Goal: Transaction & Acquisition: Book appointment/travel/reservation

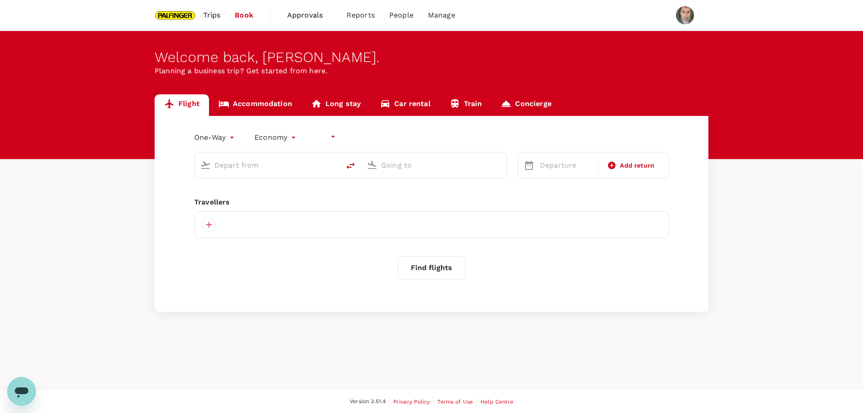
type input "undefined, undefined (any)"
type input "roundtrip"
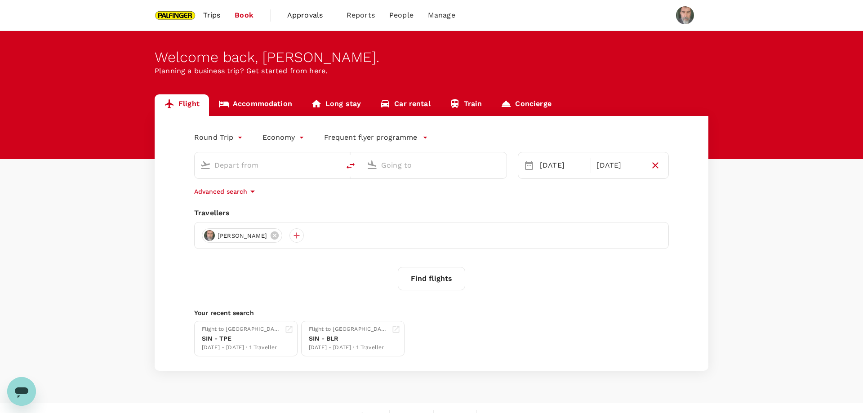
type input "Singapore Changi (SIN)"
type input "Taiwan Taoyuan Intl (TPE)"
click at [346, 342] on div "SIN - BLR" at bounding box center [348, 338] width 79 height 9
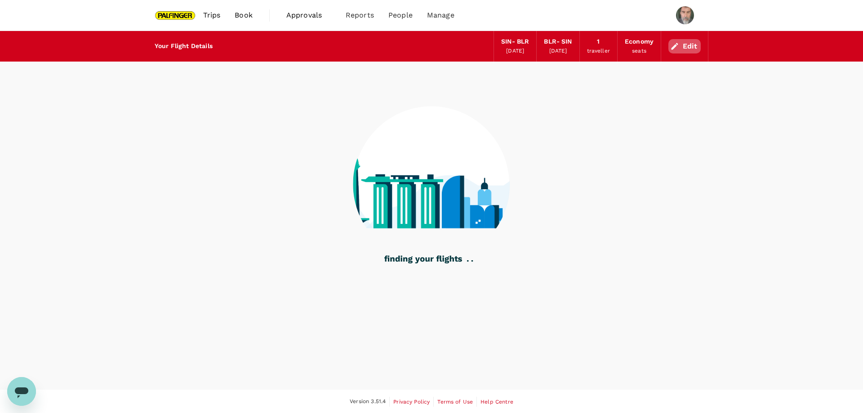
click at [684, 46] on button "Edit" at bounding box center [684, 46] width 32 height 14
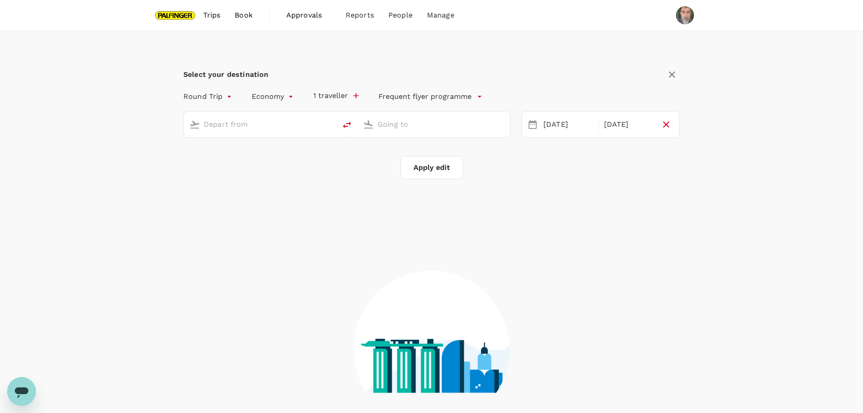
type input "Singapore Changi (SIN)"
type input "Bengaluru Intl (BLR)"
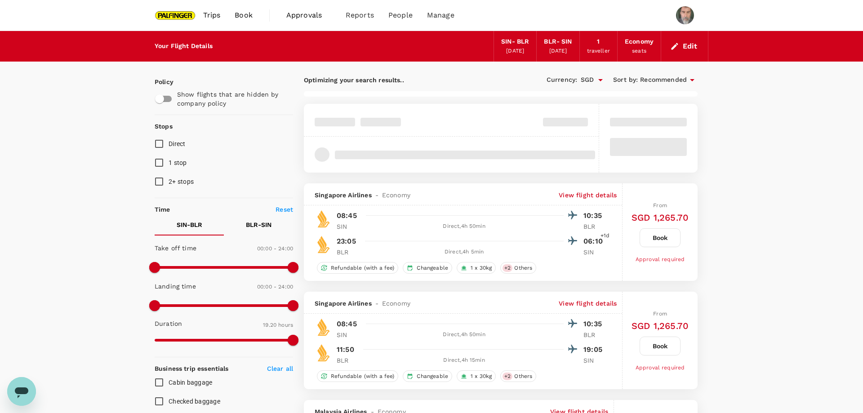
click at [687, 43] on button "Edit" at bounding box center [684, 46] width 32 height 14
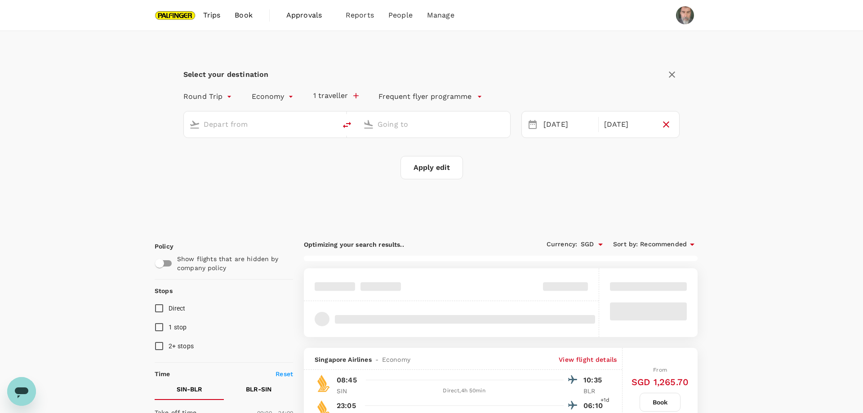
type input "Singapore Changi (SIN)"
type input "Bengaluru Intl (BLR)"
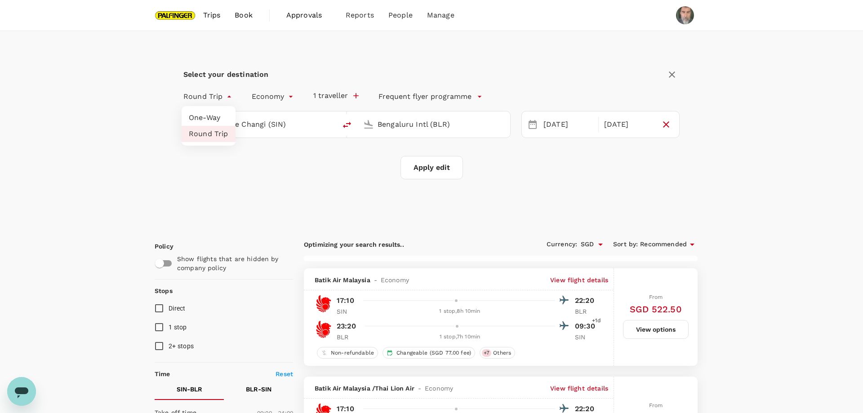
click at [209, 117] on li "One-Way" at bounding box center [209, 118] width 54 height 16
type input "oneway"
click at [420, 127] on input "Bengaluru Intl (BLR)" at bounding box center [435, 124] width 114 height 14
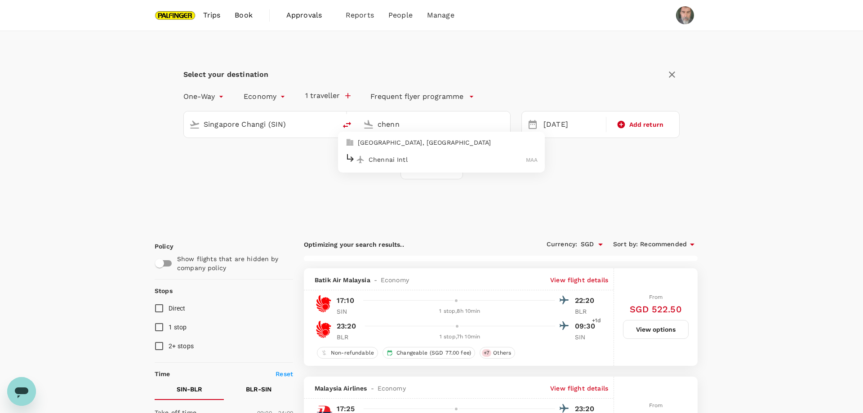
click at [401, 160] on p "Chennai Intl" at bounding box center [447, 159] width 157 height 9
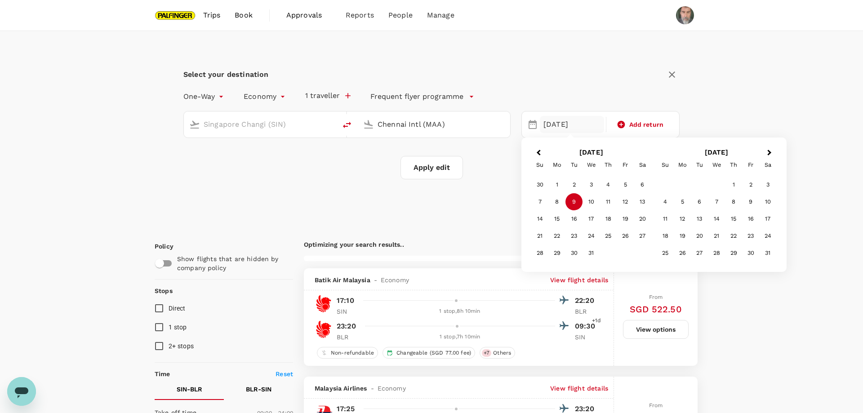
type input "Chennai Intl (MAA)"
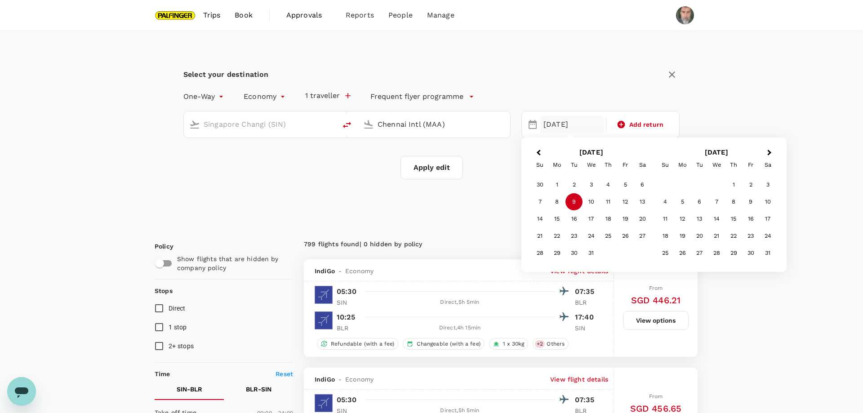
type input "1495"
click at [538, 151] on span "Previous Month" at bounding box center [538, 153] width 0 height 10
click at [645, 253] on div "29" at bounding box center [642, 252] width 17 height 17
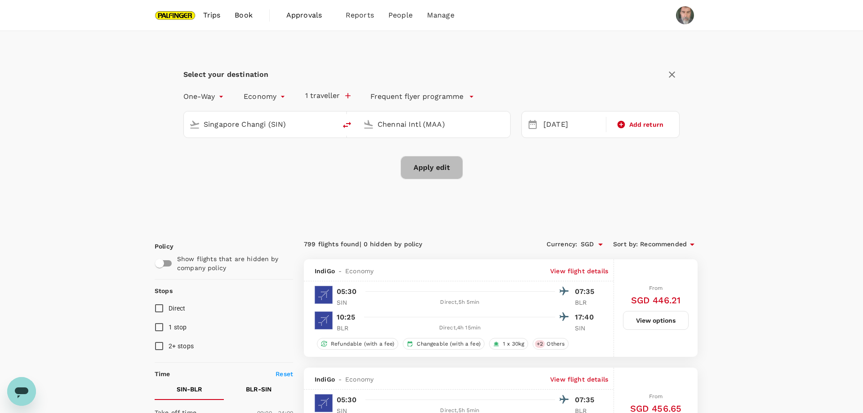
click at [439, 167] on button "Apply edit" at bounding box center [431, 167] width 62 height 23
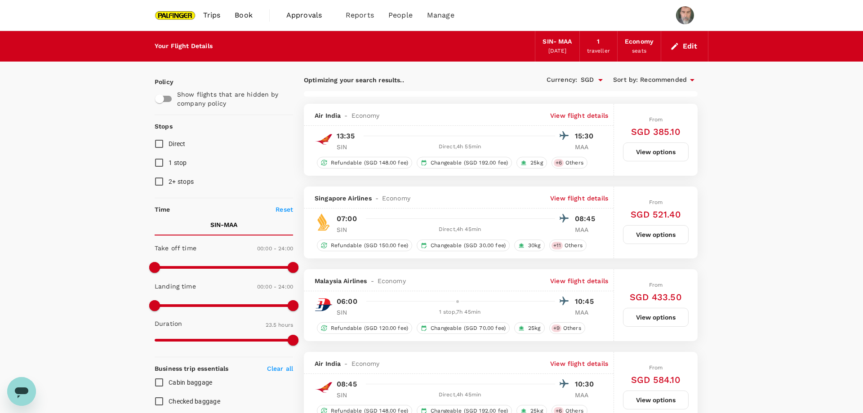
checkbox input "true"
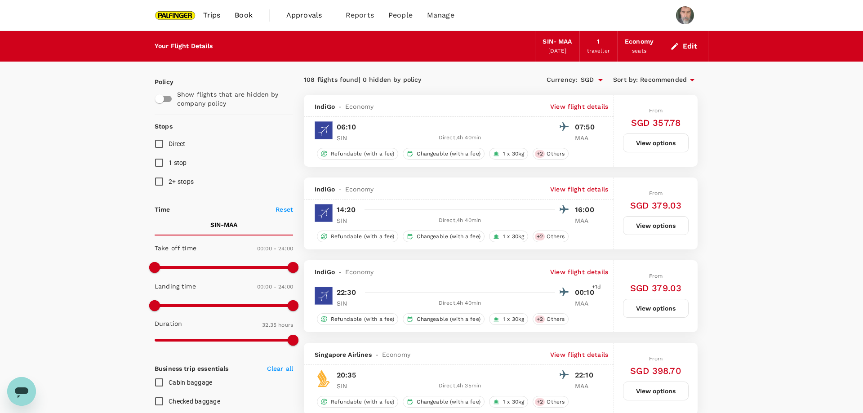
type input "1955"
click at [157, 164] on input "1 stop" at bounding box center [159, 162] width 19 height 19
checkbox input "true"
click at [157, 183] on input "2+ stops" at bounding box center [159, 181] width 19 height 19
checkbox input "true"
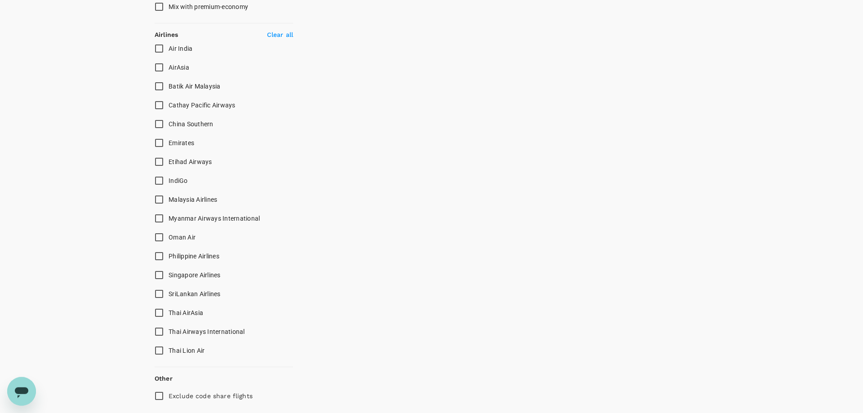
scroll to position [573, 0]
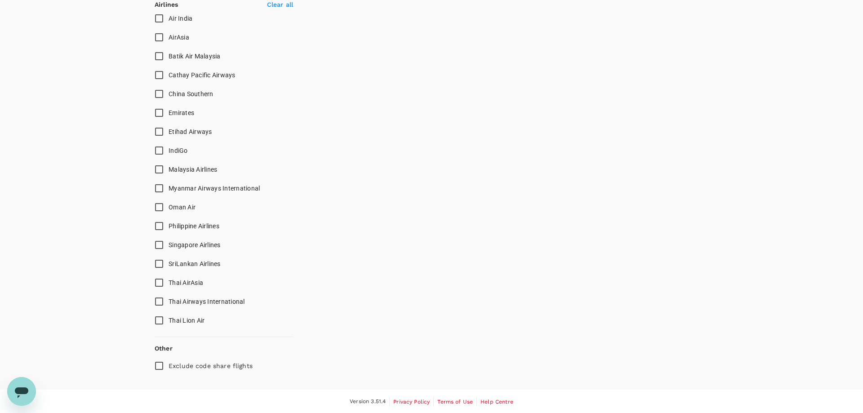
click at [159, 244] on input "Singapore Airlines" at bounding box center [159, 245] width 19 height 19
checkbox input "true"
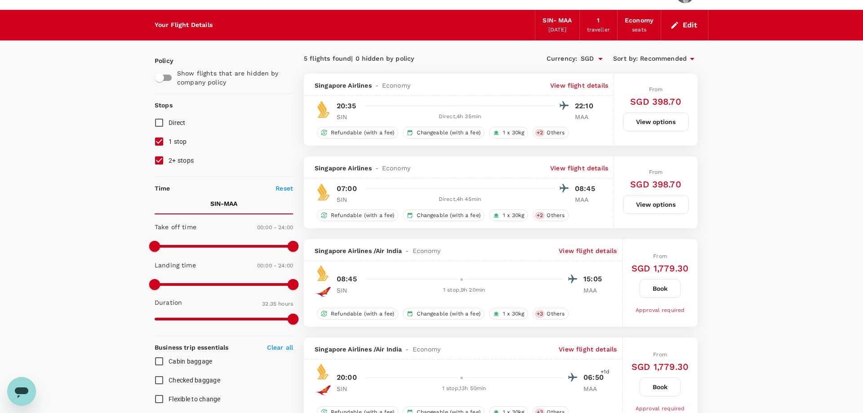
scroll to position [0, 0]
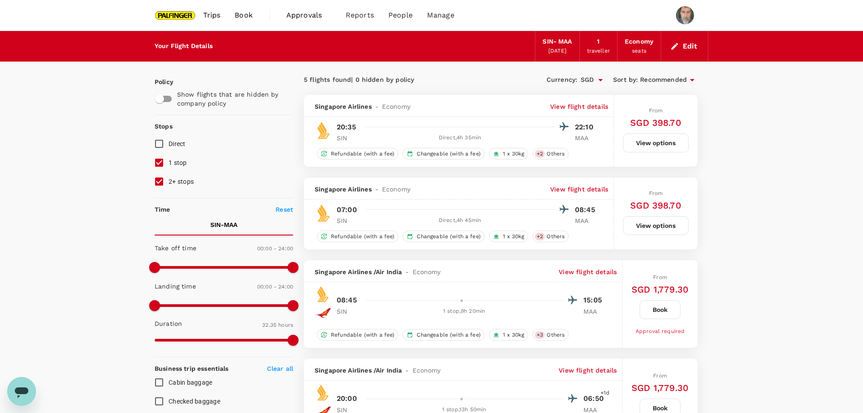
click at [594, 269] on p "View flight details" at bounding box center [588, 271] width 58 height 9
drag, startPoint x: 626, startPoint y: 69, endPoint x: 516, endPoint y: 136, distance: 128.7
click at [694, 44] on button "Edit" at bounding box center [684, 46] width 32 height 14
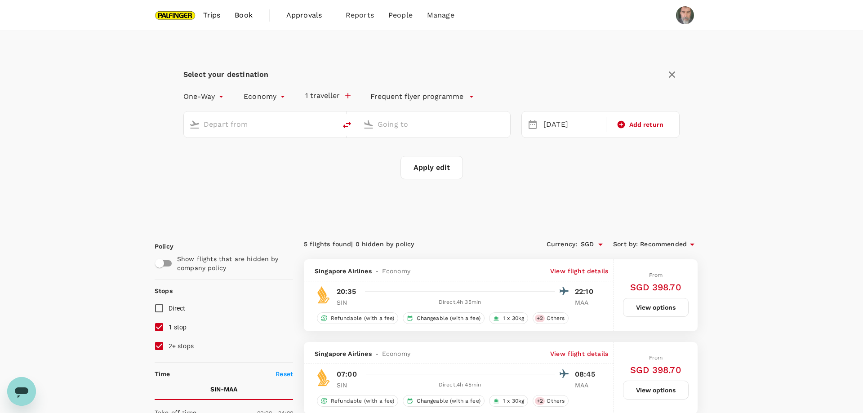
type input "Singapore Changi (SIN)"
type input "Chennai Intl (MAA)"
click at [439, 170] on button "Apply edit" at bounding box center [431, 167] width 62 height 23
checkbox input "false"
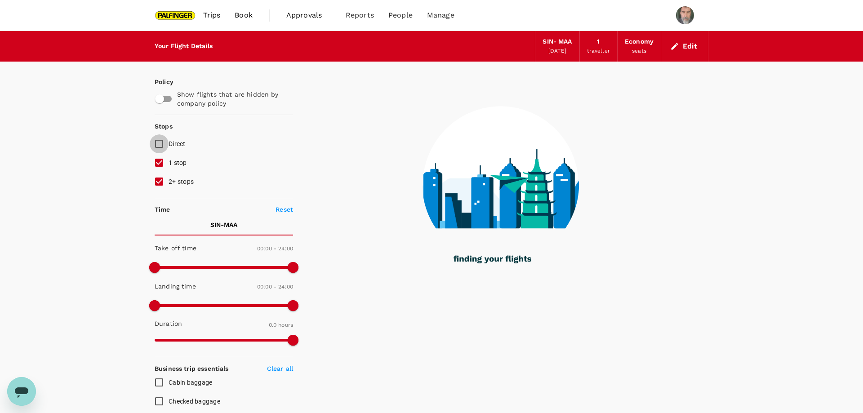
click at [156, 142] on input "Direct" at bounding box center [159, 143] width 19 height 19
checkbox input "true"
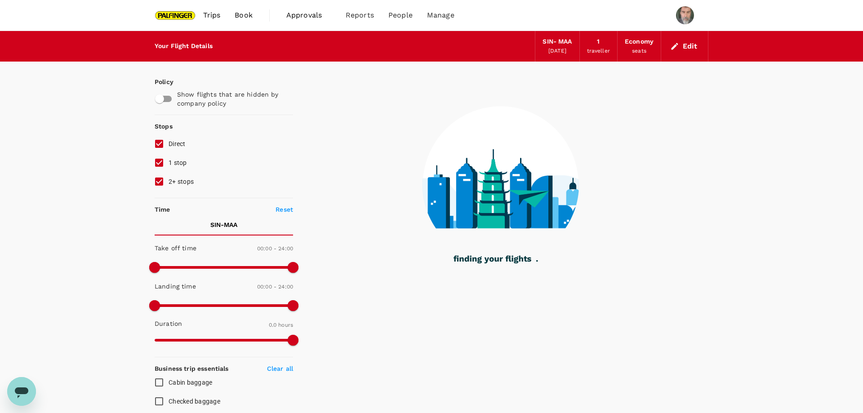
click at [160, 162] on input "1 stop" at bounding box center [159, 162] width 19 height 19
checkbox input "false"
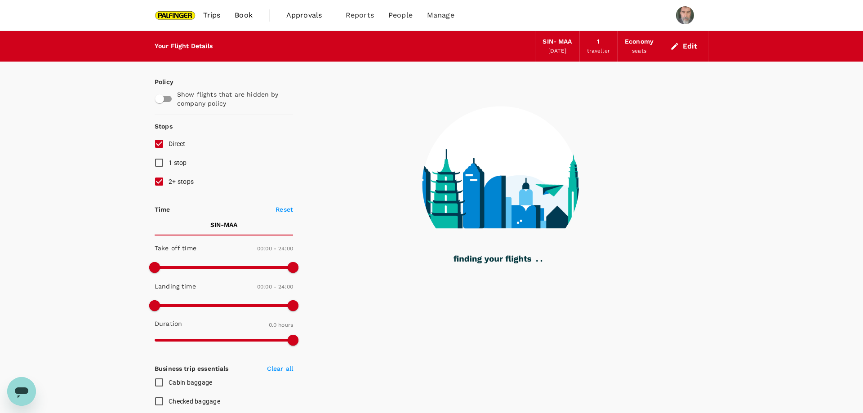
click at [160, 180] on input "2+ stops" at bounding box center [159, 181] width 19 height 19
checkbox input "false"
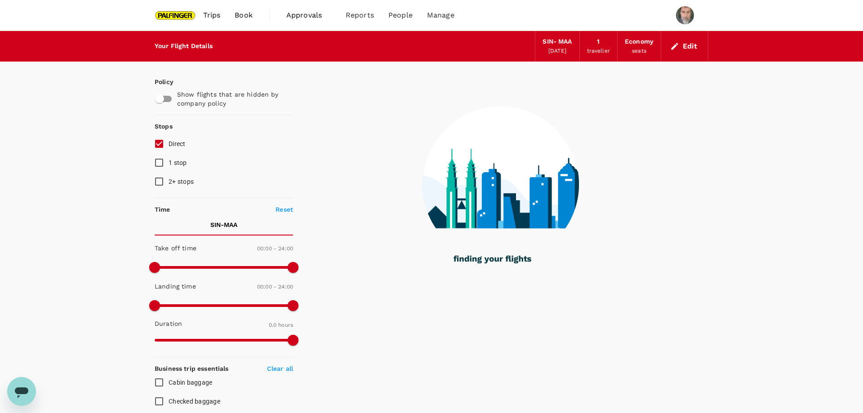
checkbox input "true"
type input "1385"
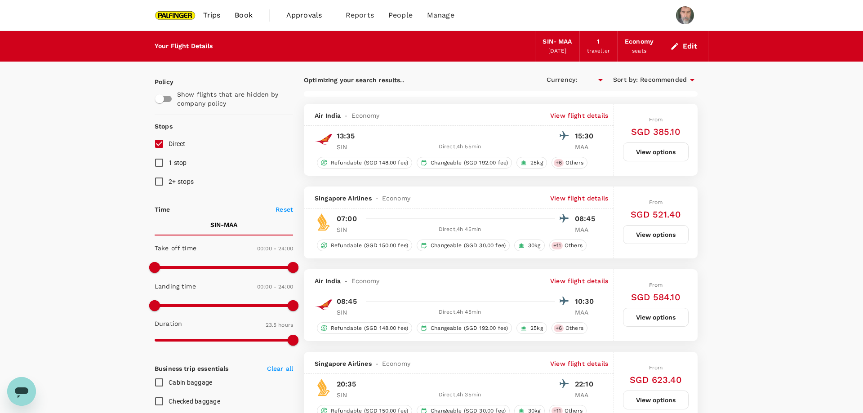
type input "SGD"
checkbox input "false"
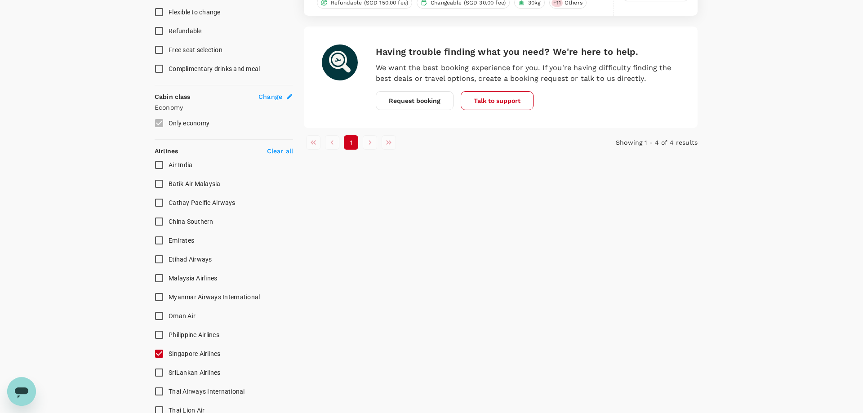
scroll to position [489, 0]
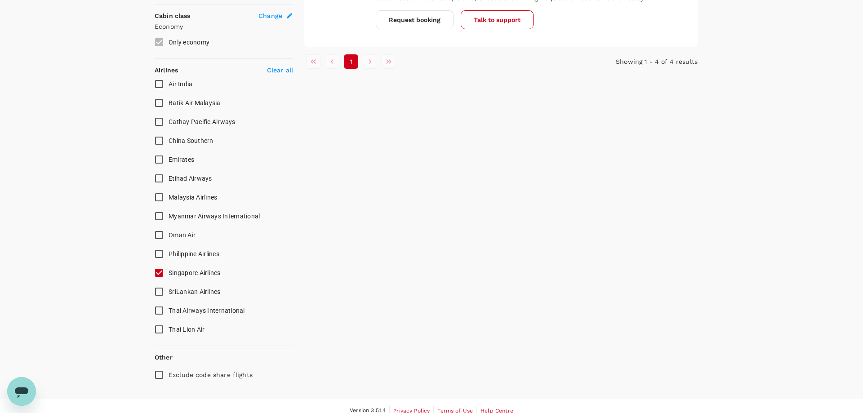
click at [160, 273] on input "Singapore Airlines" at bounding box center [159, 272] width 19 height 19
click at [159, 272] on input "Singapore Airlines" at bounding box center [159, 272] width 19 height 19
checkbox input "true"
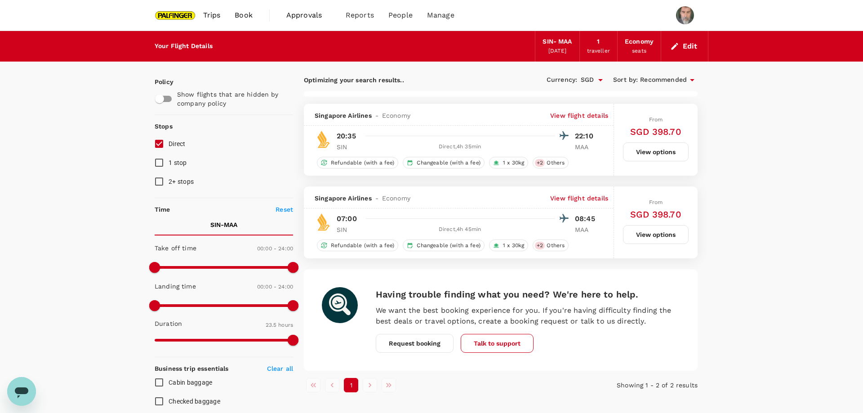
type input "1955"
checkbox input "false"
checkbox input "true"
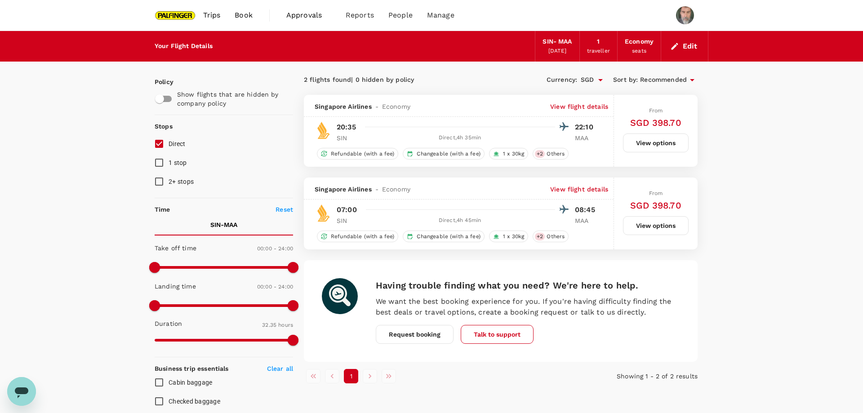
click at [657, 224] on button "View options" at bounding box center [656, 225] width 66 height 19
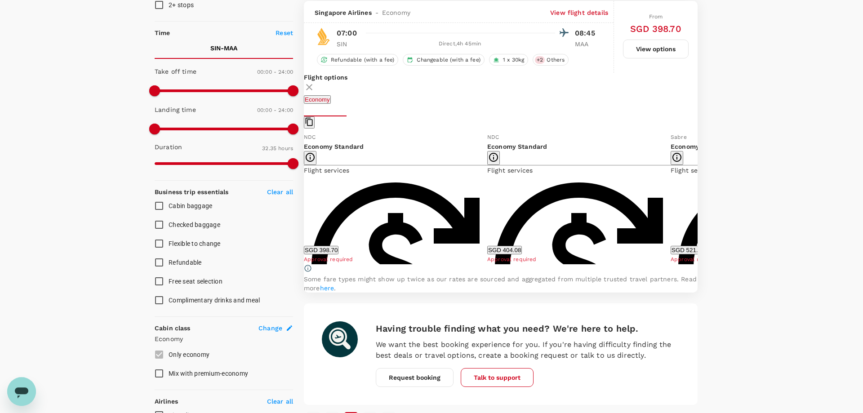
scroll to position [178, 0]
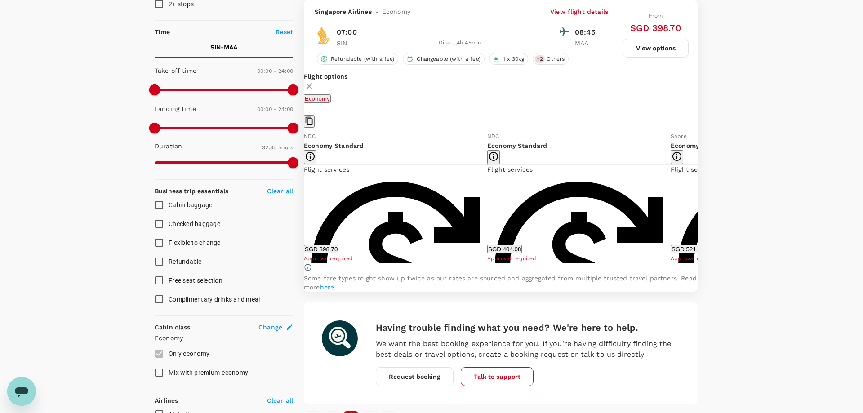
click at [338, 251] on button "SGD 398.70" at bounding box center [321, 249] width 35 height 9
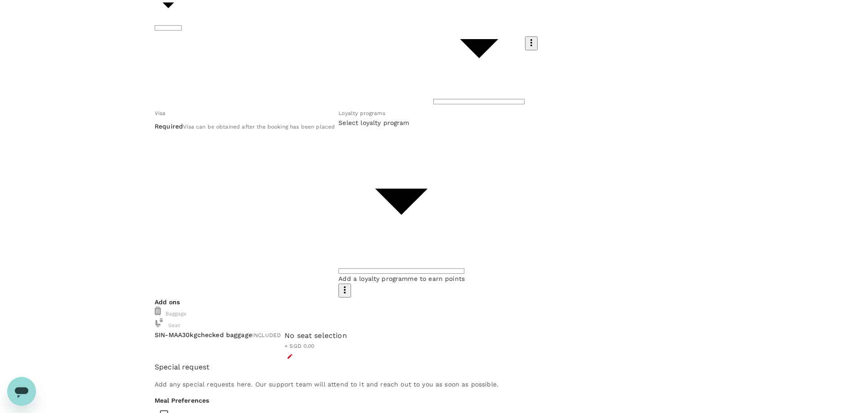
scroll to position [134, 0]
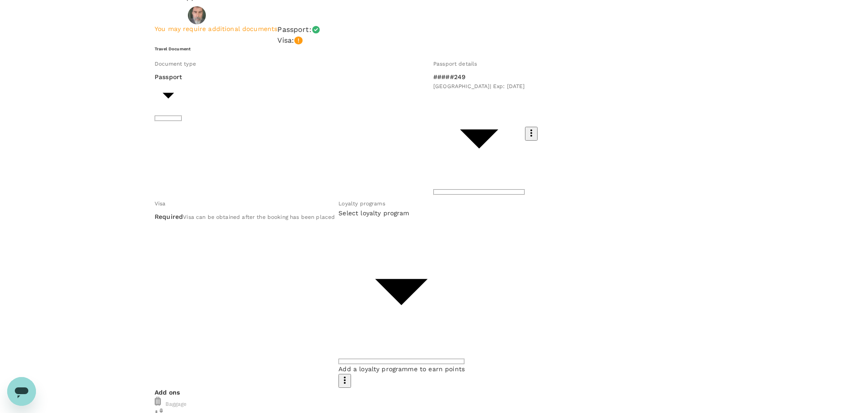
scroll to position [24, 0]
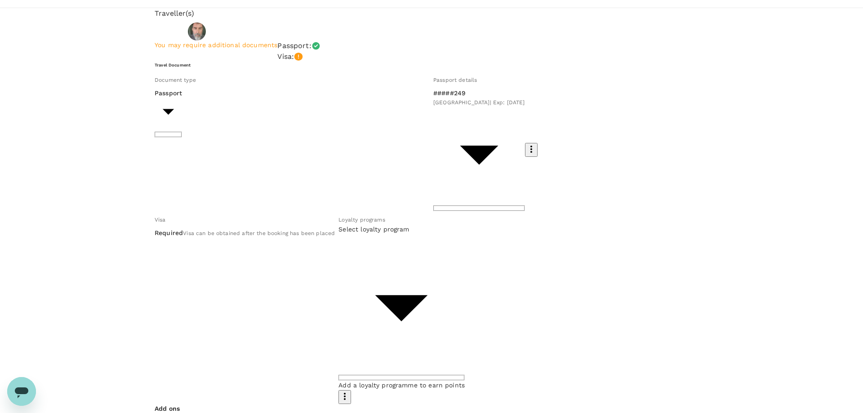
type input "9be03565-66ee-4886-9f8c-c8015ed65526"
drag, startPoint x: 300, startPoint y: 160, endPoint x: 181, endPoint y: 165, distance: 119.2
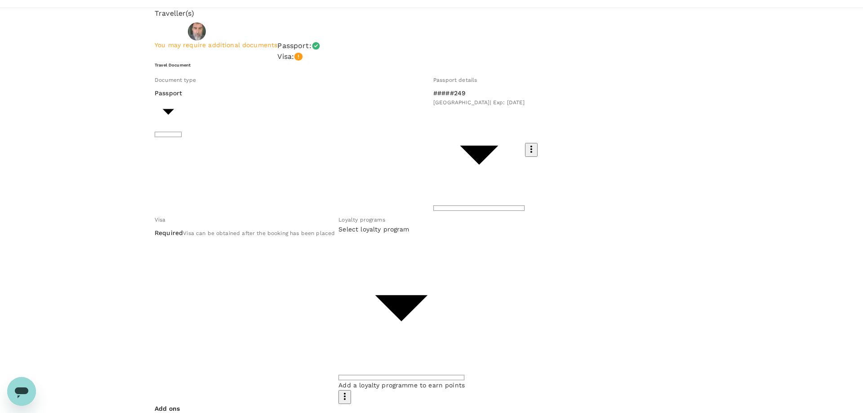
type textarea "ExCon as agreed with Nalin"
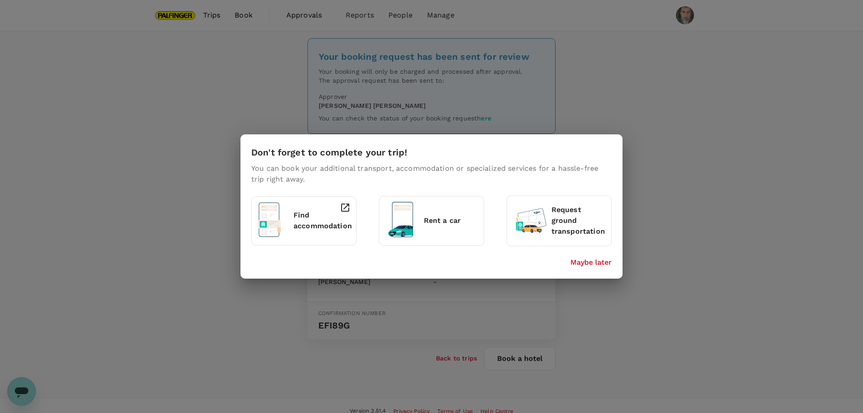
click at [598, 262] on p "Maybe later" at bounding box center [590, 262] width 41 height 11
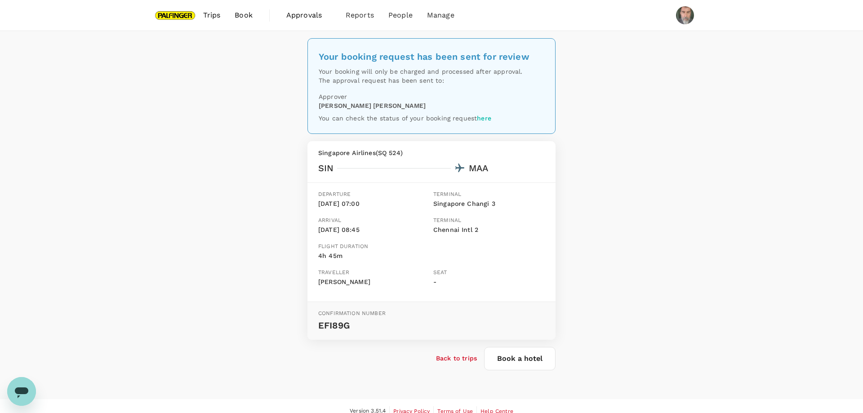
click at [454, 356] on p "Back to trips" at bounding box center [456, 358] width 41 height 9
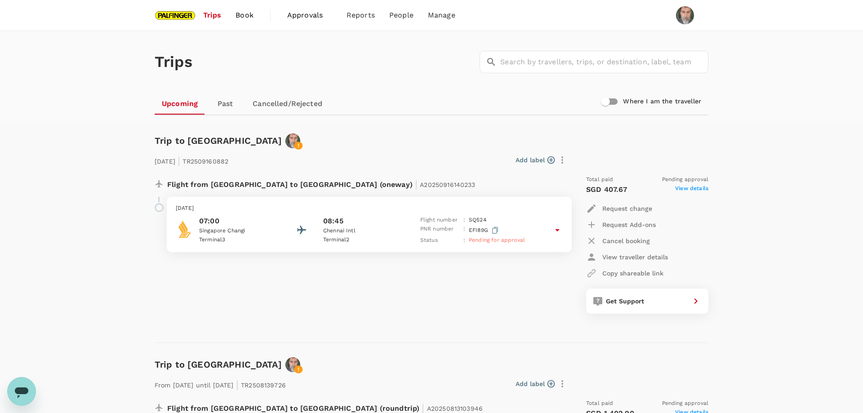
click at [241, 15] on span "Book" at bounding box center [245, 15] width 18 height 11
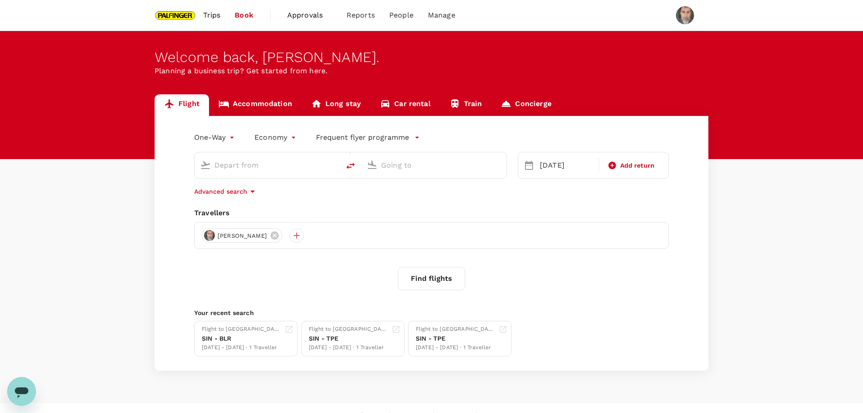
type input "Singapore Changi (SIN)"
type input "Chennai Intl (MAA)"
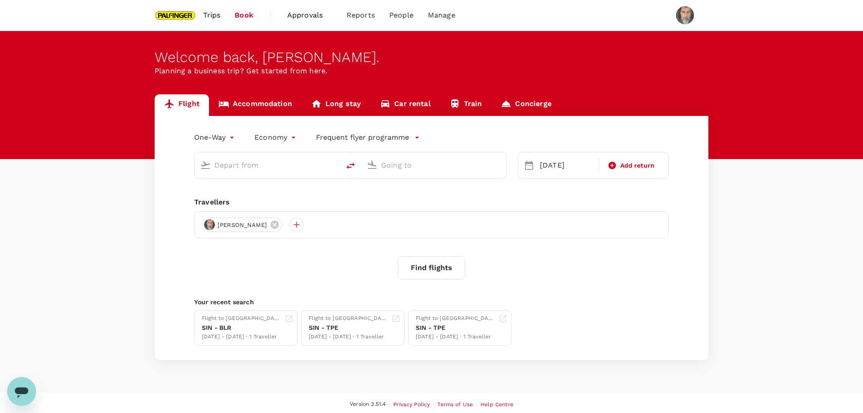
type input "Singapore Changi (SIN)"
type input "Chennai Intl (MAA)"
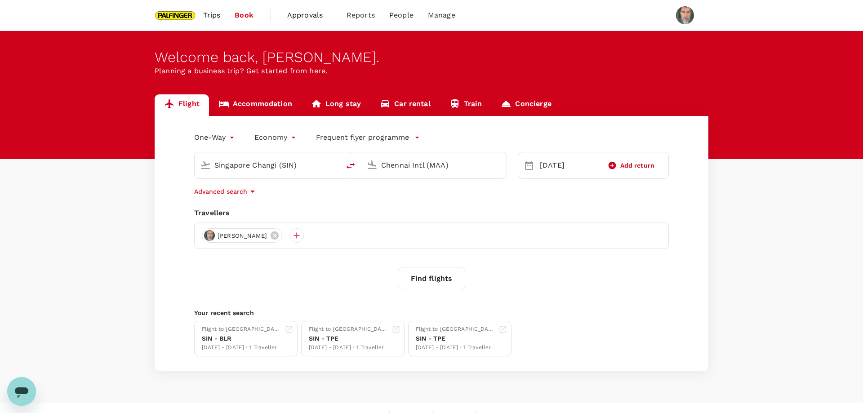
click at [277, 166] on input "Singapore Changi (SIN)" at bounding box center [267, 165] width 107 height 14
click at [346, 166] on icon "delete" at bounding box center [350, 165] width 11 height 11
type input "Chennai Intl (MAA)"
type input "Singapore Changi (SIN)"
click at [274, 167] on input "Chennai Intl (MAA)" at bounding box center [267, 165] width 107 height 14
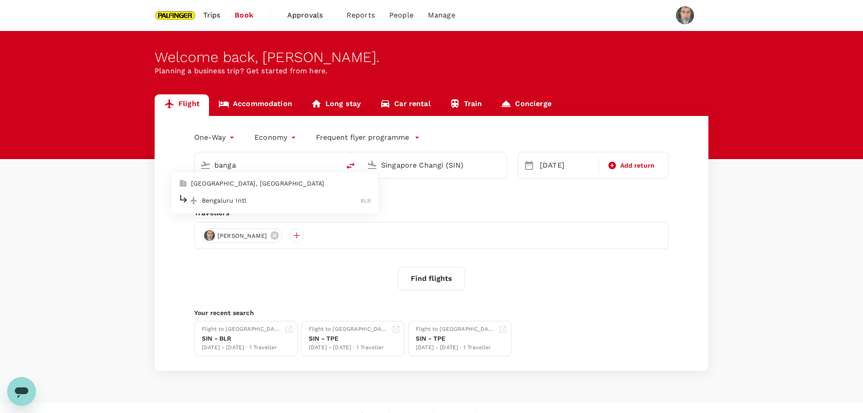
click at [239, 196] on p "Bengaluru Intl" at bounding box center [281, 200] width 159 height 9
type input "Bengaluru Intl (BLR)"
click at [530, 162] on icon at bounding box center [529, 165] width 8 height 9
click at [547, 166] on div "29 Nov" at bounding box center [566, 165] width 61 height 18
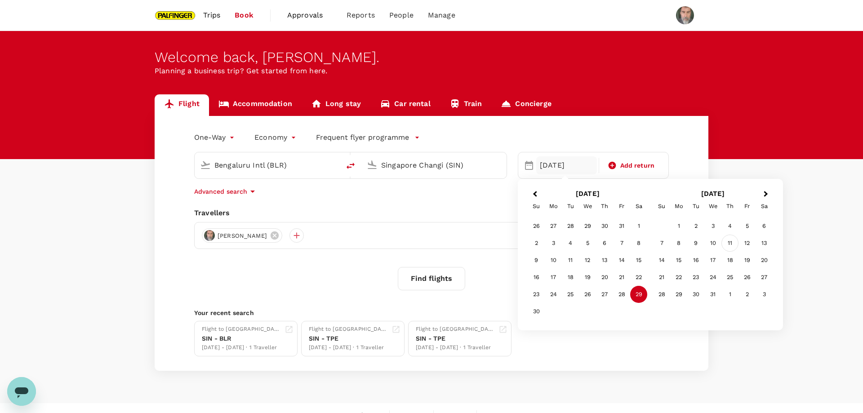
click at [731, 242] on div "11" at bounding box center [729, 243] width 17 height 17
click at [435, 278] on button "Find flights" at bounding box center [431, 278] width 67 height 23
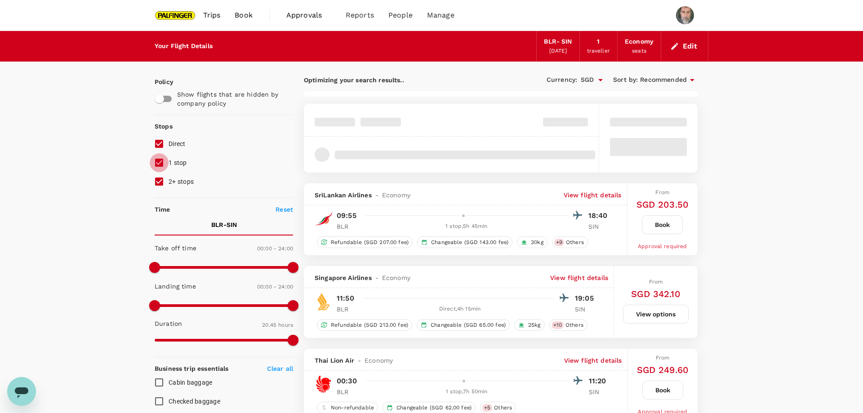
click at [158, 163] on input "1 stop" at bounding box center [159, 162] width 19 height 19
checkbox input "false"
click at [159, 181] on input "2+ stops" at bounding box center [159, 181] width 19 height 19
checkbox input "false"
type input "1405"
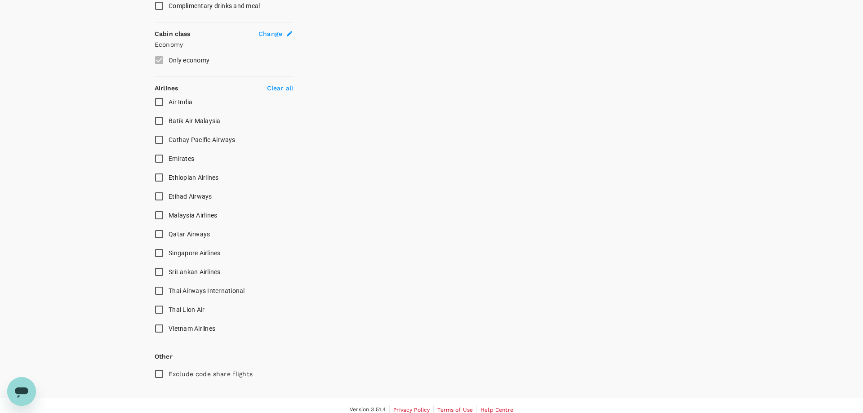
scroll to position [479, 0]
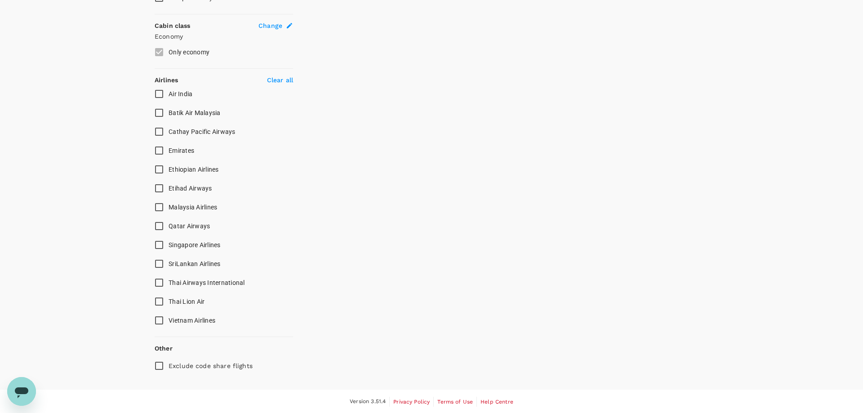
click at [159, 244] on input "Singapore Airlines" at bounding box center [159, 245] width 19 height 19
checkbox input "true"
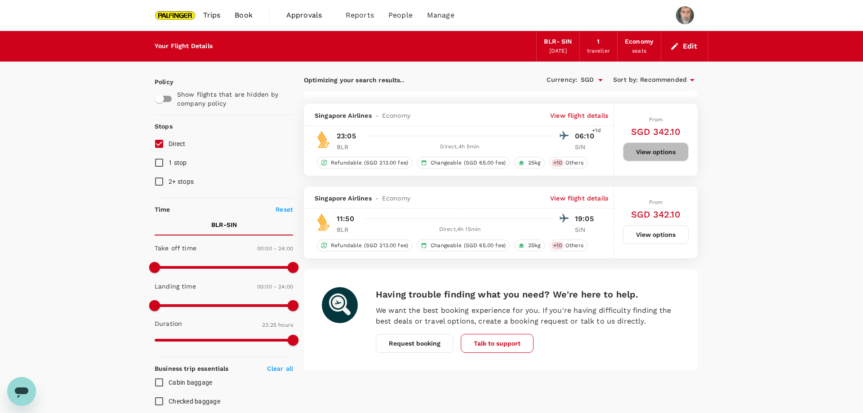
click at [652, 150] on button "View options" at bounding box center [656, 151] width 66 height 19
type input "1985"
checkbox input "false"
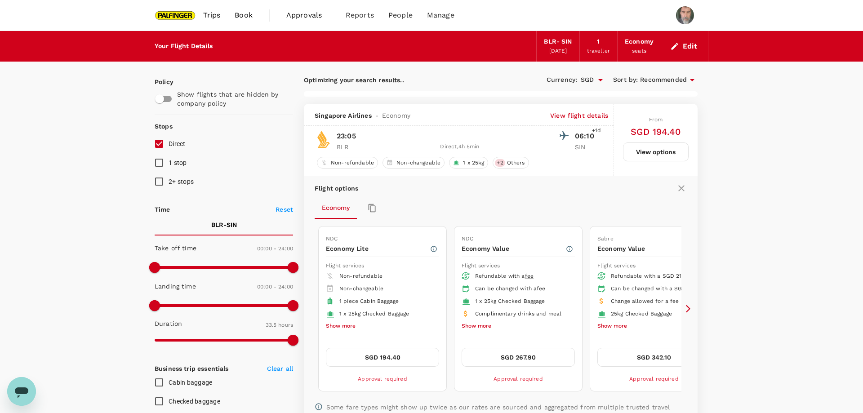
checkbox input "false"
checkbox input "true"
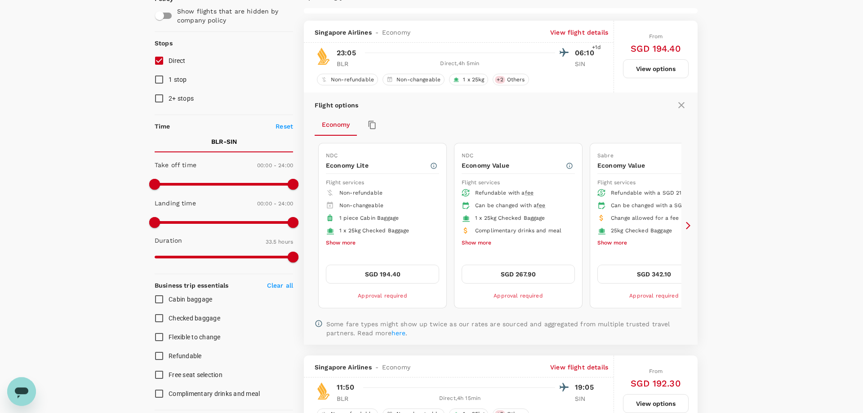
scroll to position [122, 0]
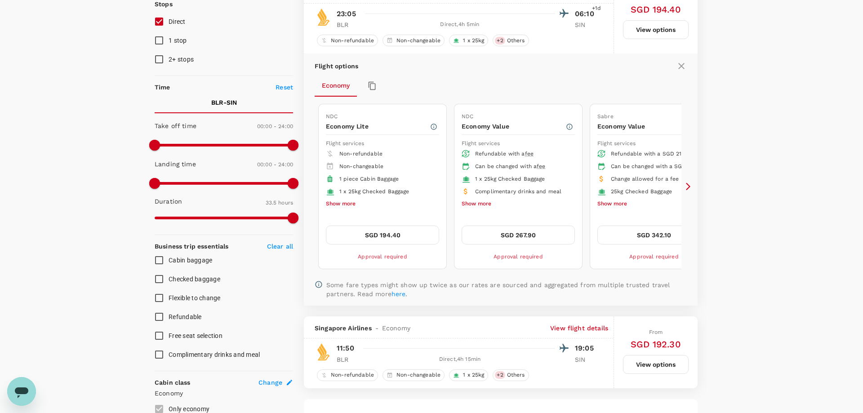
click at [688, 183] on div "Flight options Economy NDC Economy Lite Flight services Non-refundable Non-chan…" at bounding box center [501, 179] width 394 height 252
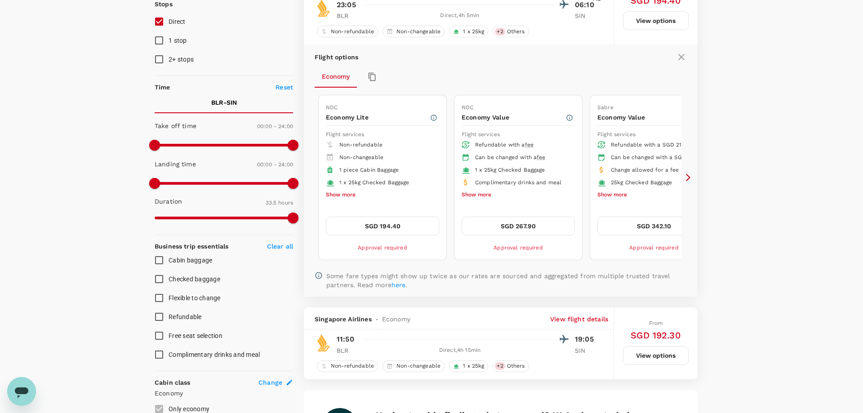
click at [687, 176] on icon at bounding box center [688, 177] width 9 height 9
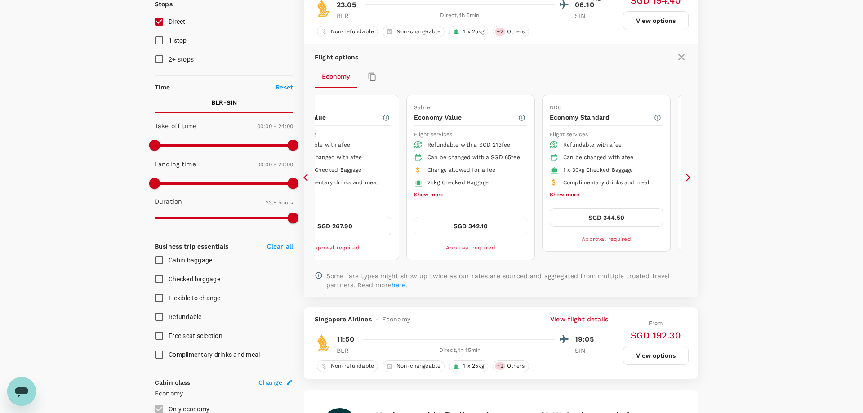
click at [688, 175] on icon at bounding box center [688, 178] width 4 height 8
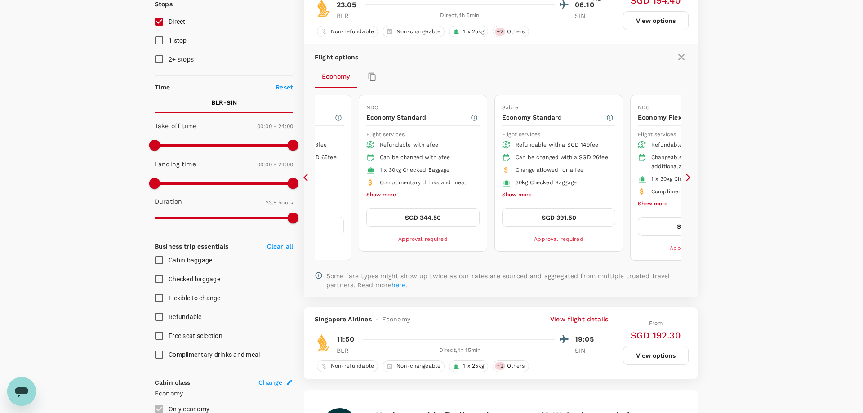
click at [688, 175] on icon at bounding box center [688, 178] width 4 height 8
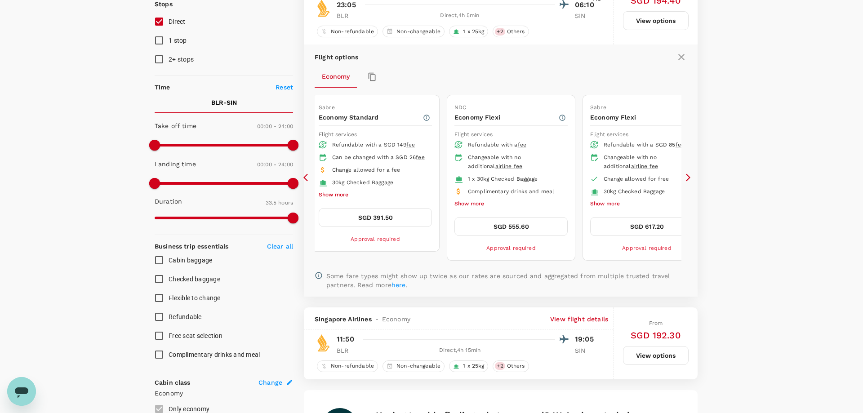
click at [688, 175] on icon at bounding box center [688, 178] width 4 height 8
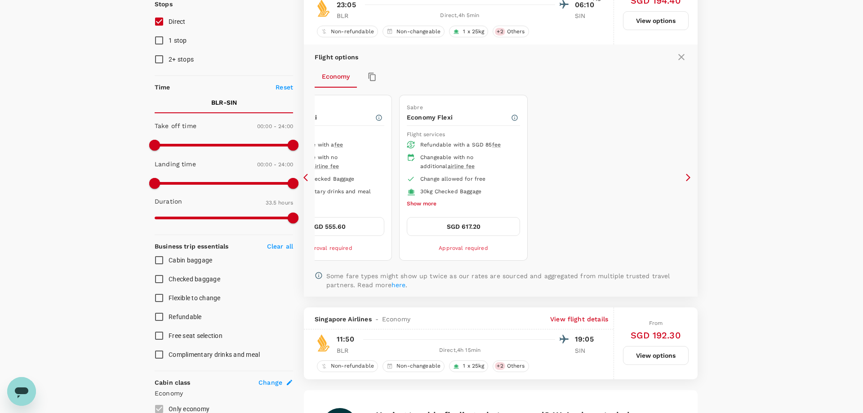
click at [305, 176] on icon at bounding box center [305, 178] width 4 height 8
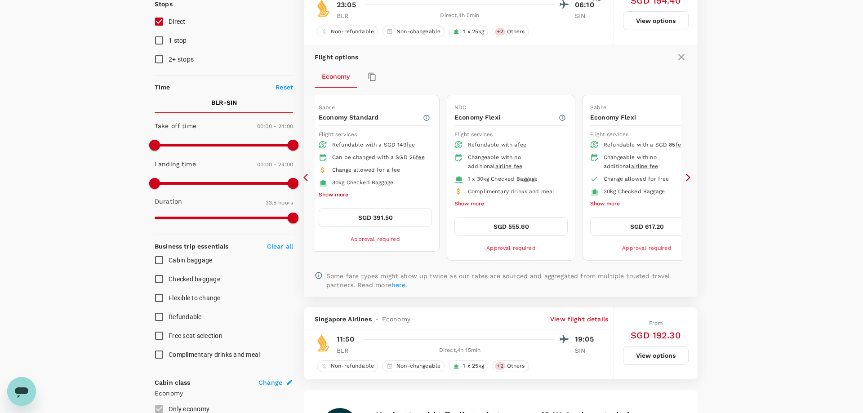
click at [306, 175] on icon at bounding box center [305, 178] width 4 height 8
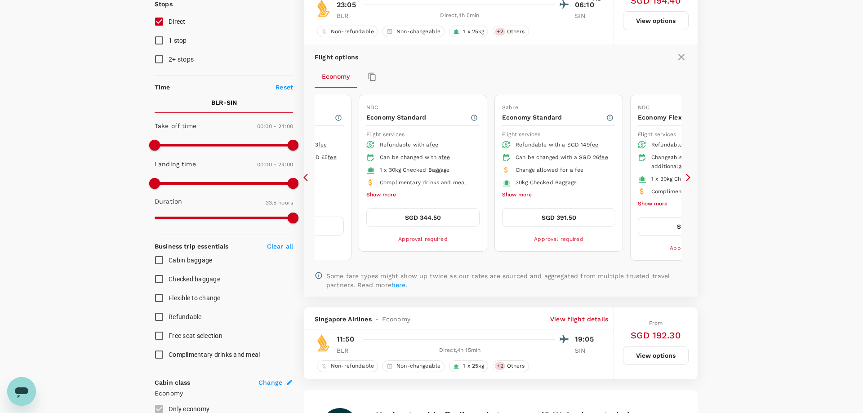
click at [305, 175] on icon at bounding box center [307, 177] width 9 height 9
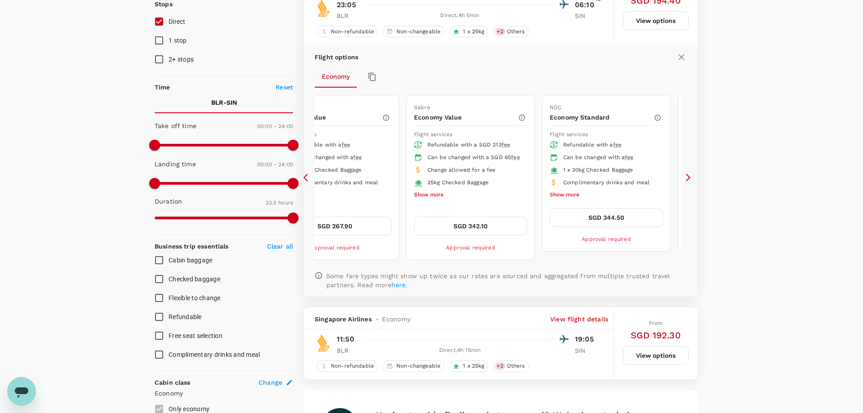
click at [471, 224] on button "SGD 342.10" at bounding box center [470, 226] width 113 height 19
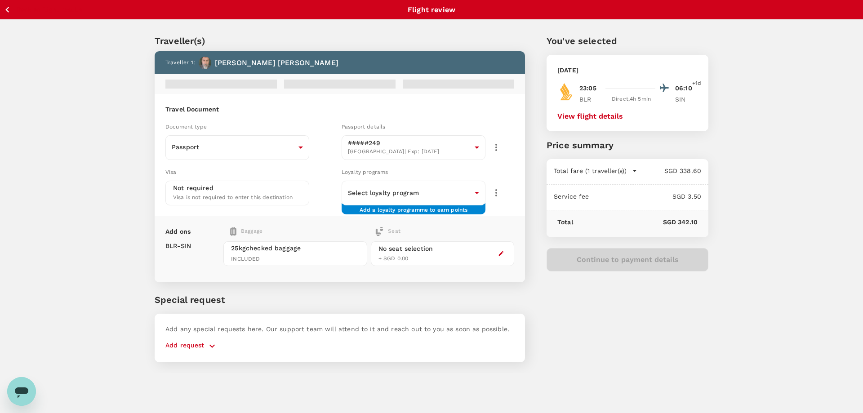
click at [617, 254] on div "Continue to payment details" at bounding box center [628, 259] width 162 height 23
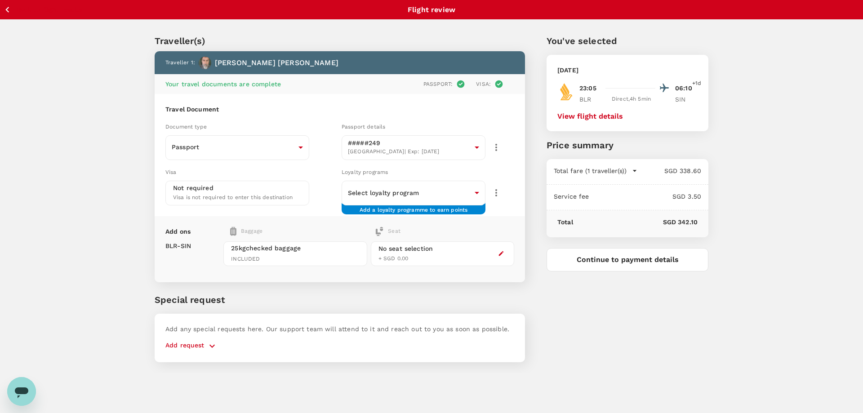
click at [624, 260] on button "Continue to payment details" at bounding box center [628, 259] width 162 height 23
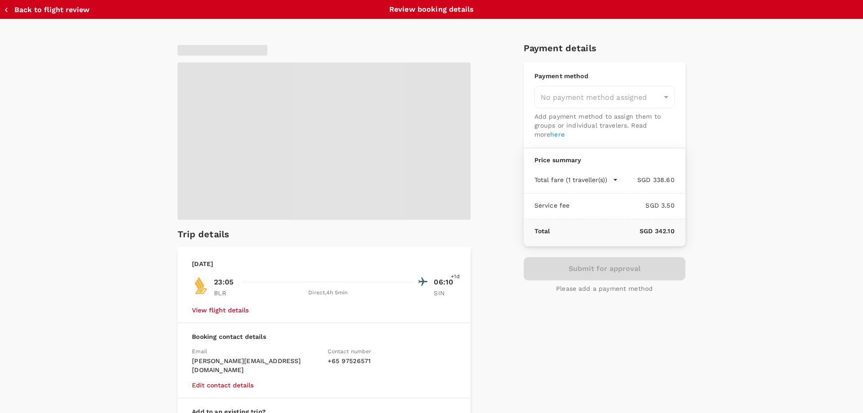
type input "9be03565-66ee-4886-9f8c-c8015ed65526"
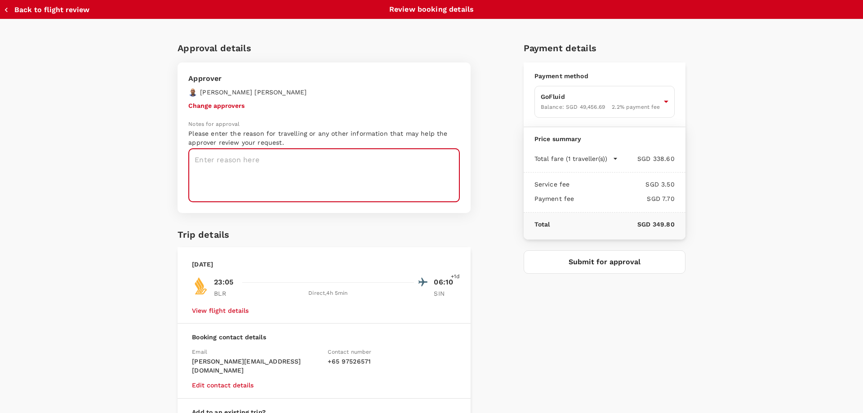
click at [249, 182] on textarea at bounding box center [323, 175] width 271 height 53
paste textarea "ExCon as agreed with Nalin"
type textarea "ExCon as agreed with Nalin"
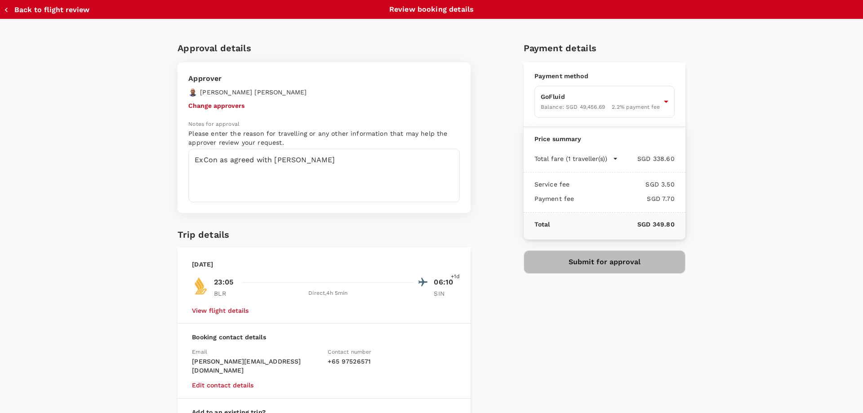
click at [605, 262] on button "Submit for approval" at bounding box center [605, 261] width 162 height 23
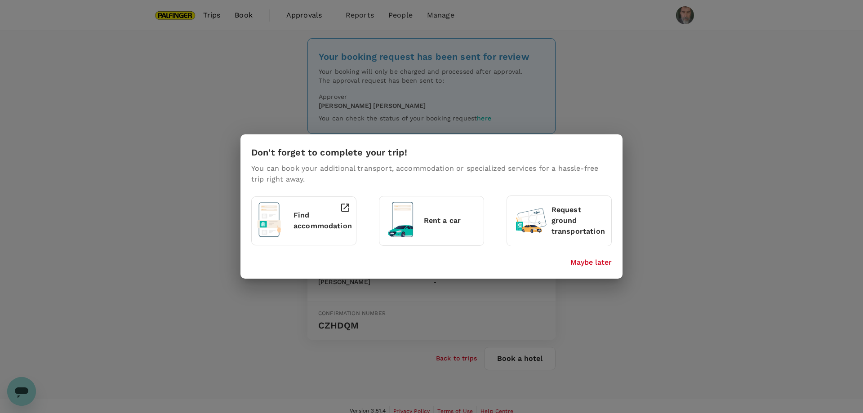
click at [596, 261] on p "Maybe later" at bounding box center [590, 262] width 41 height 11
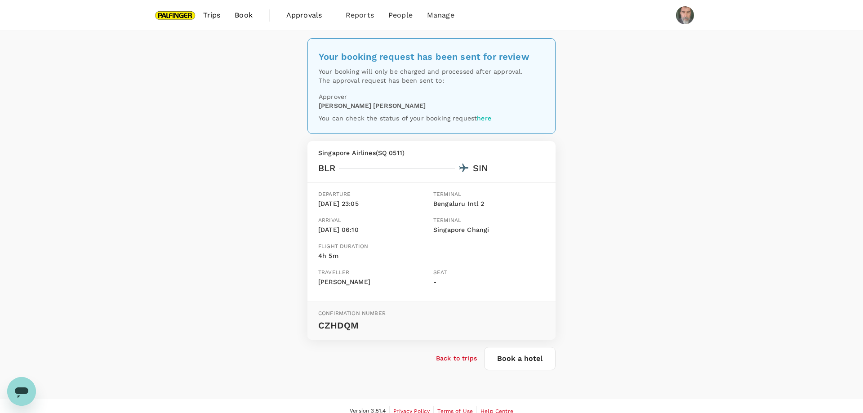
click at [242, 15] on span "Book" at bounding box center [244, 15] width 18 height 11
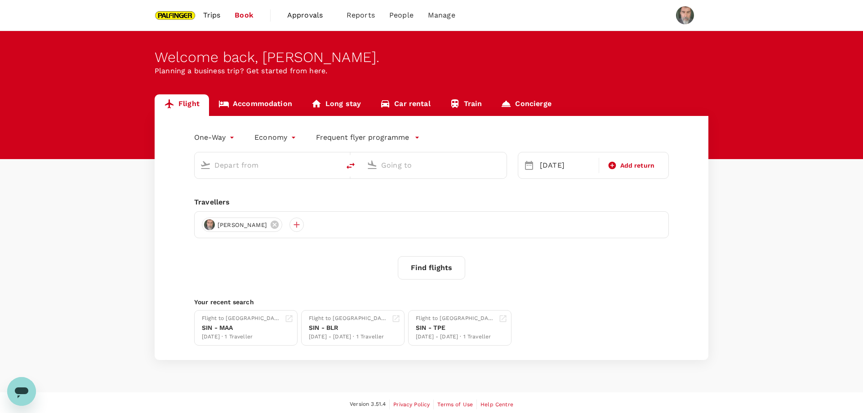
type input "Bengaluru Intl (BLR)"
type input "Singapore Changi (SIN)"
type input "Bengaluru Intl (BLR)"
type input "Singapore Changi (SIN)"
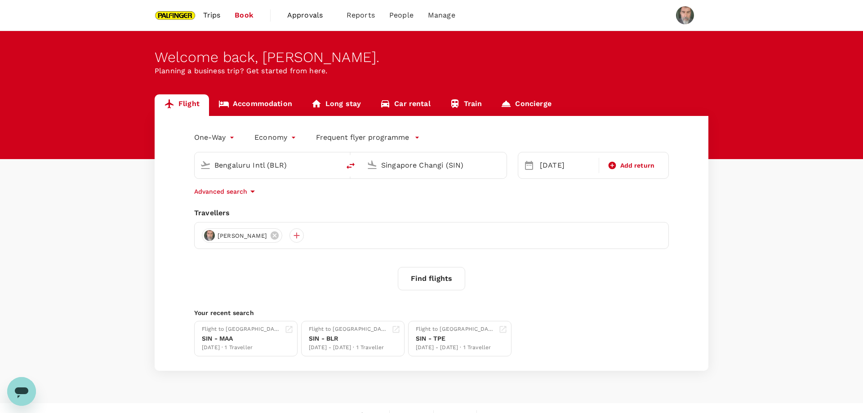
click at [348, 169] on icon "delete" at bounding box center [350, 165] width 11 height 11
type input "Singapore Changi (SIN)"
type input "Bengaluru Intl (BLR)"
click at [231, 137] on body "Trips Book Approvals 0 Reports People Manage Welcome back , Herbert . Planning …" at bounding box center [431, 213] width 863 height 427
click at [218, 173] on li "Round Trip" at bounding box center [216, 175] width 54 height 16
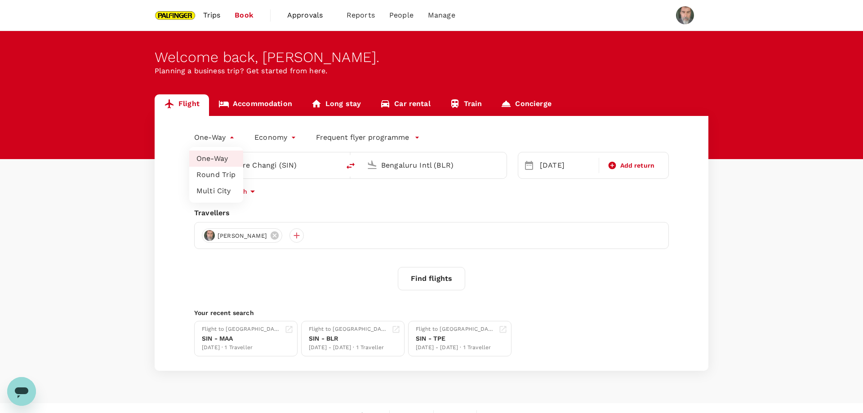
type input "roundtrip"
click at [392, 165] on input "Bengaluru Intl (BLR)" at bounding box center [434, 165] width 107 height 14
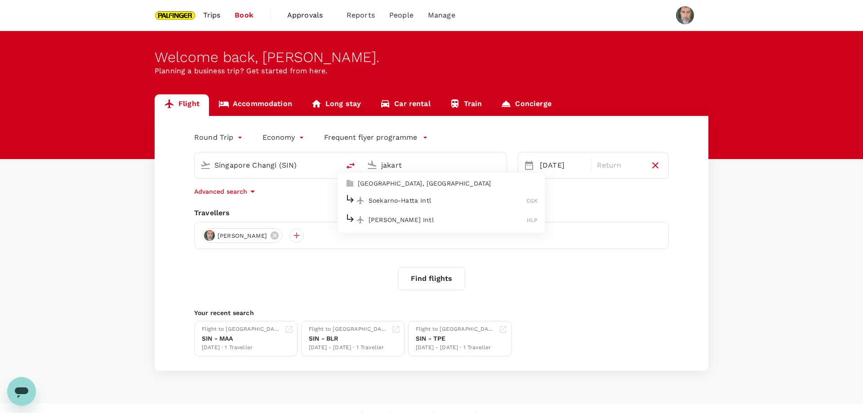
click at [415, 201] on p "Soekarno-Hatta Intl" at bounding box center [448, 200] width 158 height 9
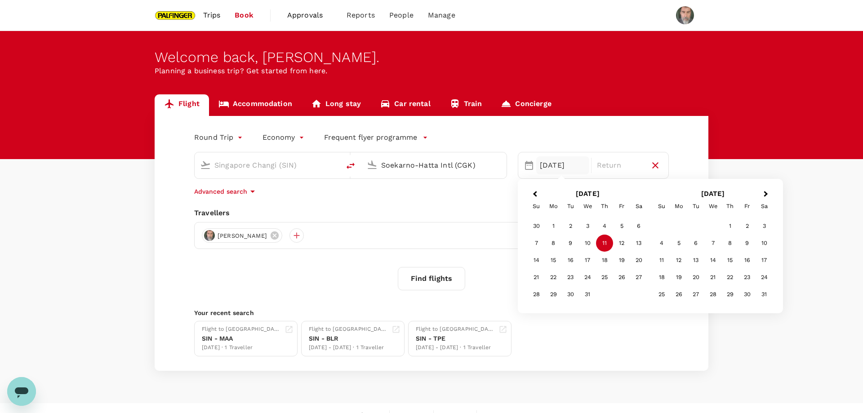
type input "Soekarno-Hatta Intl (CGK)"
click at [535, 193] on span "Previous Month" at bounding box center [535, 194] width 0 height 10
click at [554, 294] on div "27" at bounding box center [553, 294] width 17 height 17
click at [606, 295] on div "30" at bounding box center [604, 294] width 17 height 17
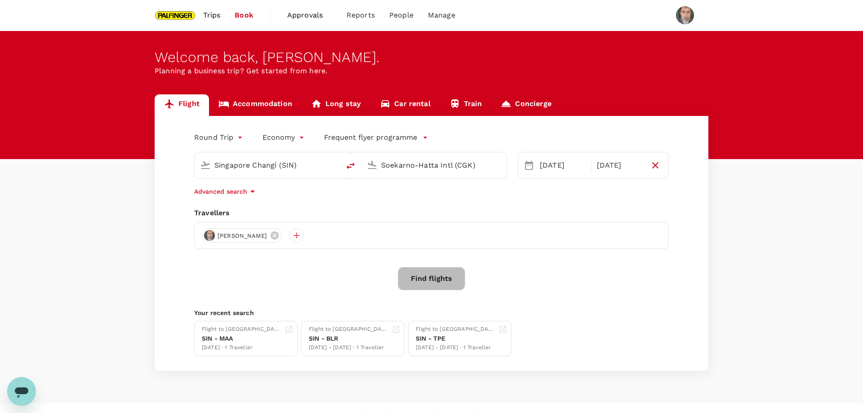
click at [435, 279] on button "Find flights" at bounding box center [431, 278] width 67 height 23
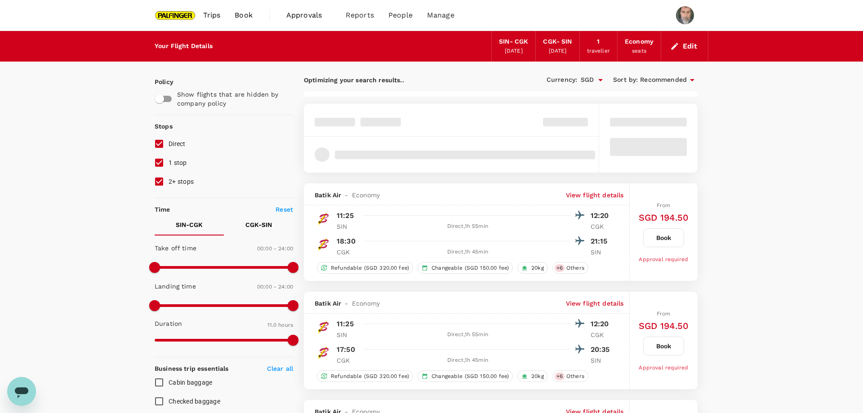
type input "660"
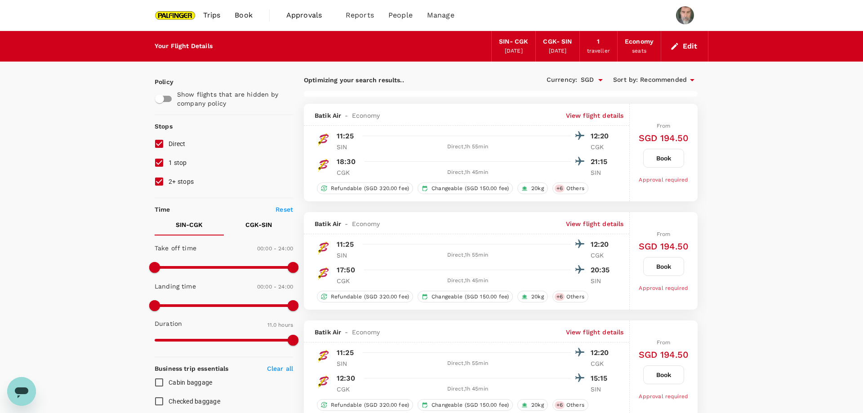
click at [160, 157] on input "1 stop" at bounding box center [159, 162] width 19 height 19
checkbox input "false"
click at [160, 180] on input "2+ stops" at bounding box center [159, 181] width 19 height 19
checkbox input "false"
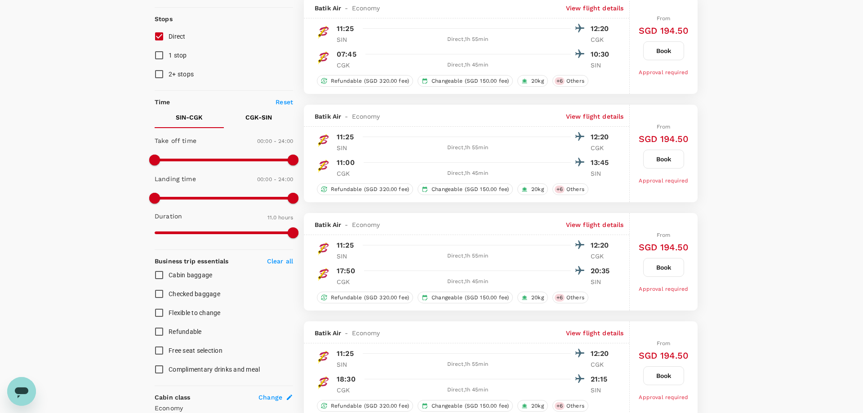
scroll to position [367, 0]
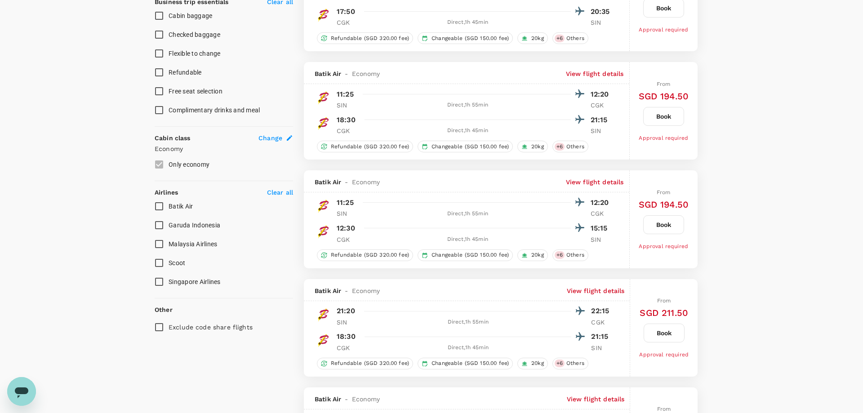
click at [157, 282] on input "Singapore Airlines" at bounding box center [159, 281] width 19 height 19
checkbox input "true"
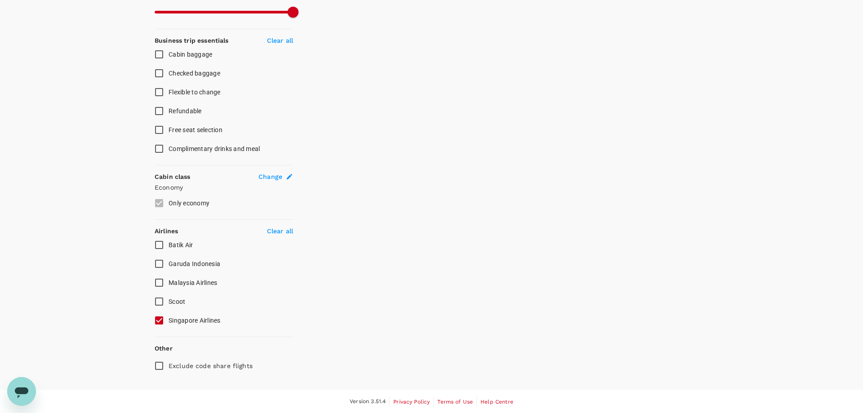
scroll to position [0, 0]
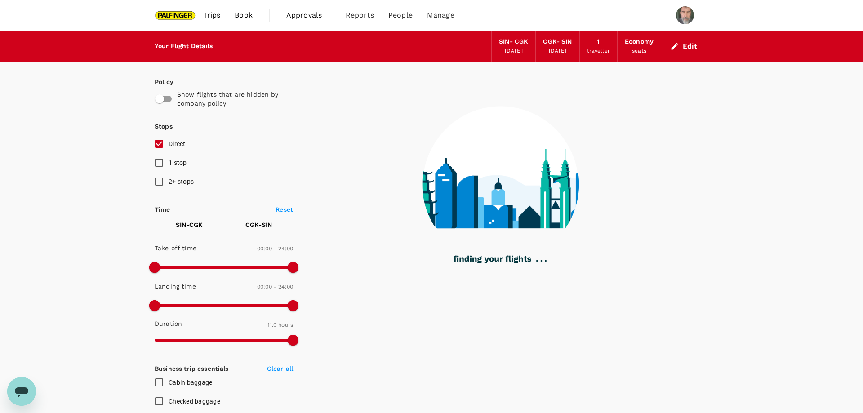
type input "1220"
checkbox input "false"
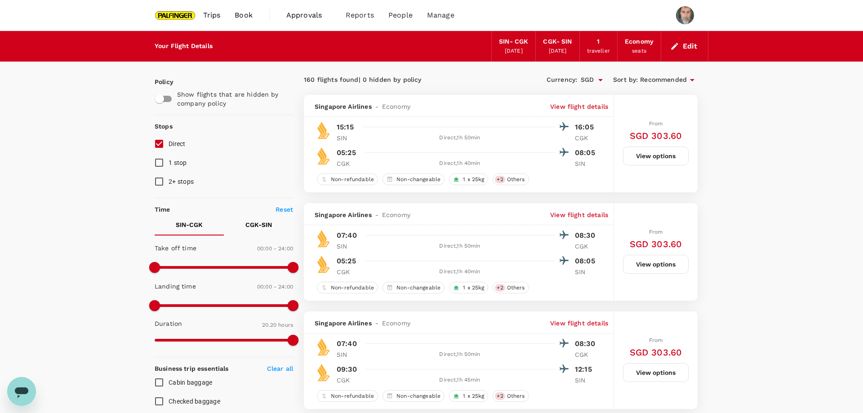
click at [685, 78] on span "Recommended" at bounding box center [663, 80] width 47 height 10
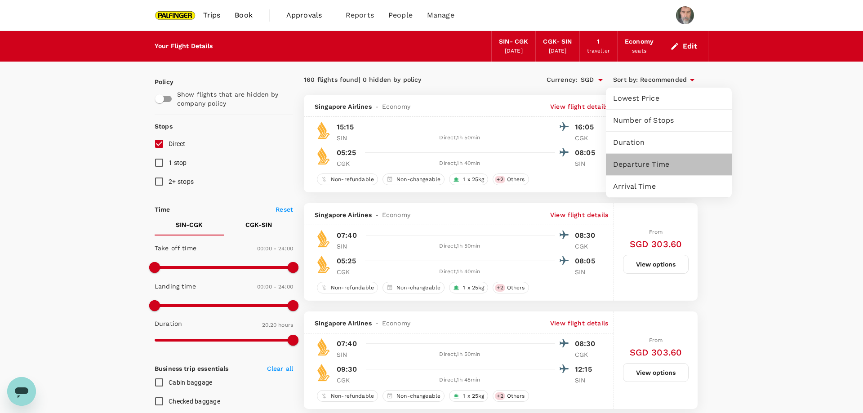
click at [655, 164] on span "Departure Time" at bounding box center [668, 164] width 111 height 11
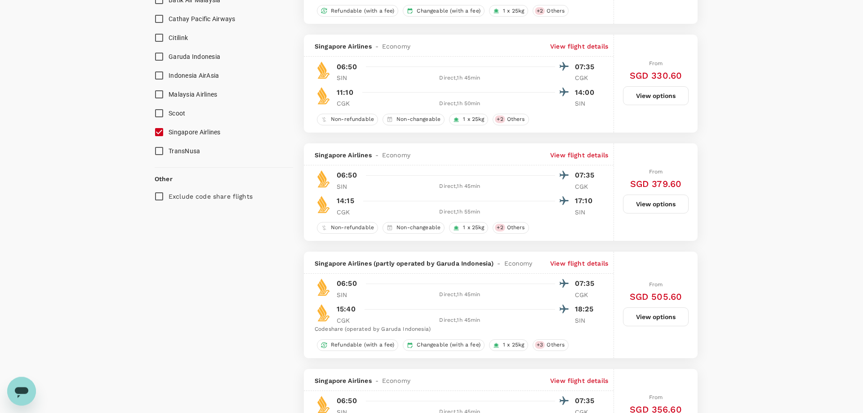
scroll to position [611, 0]
click at [160, 195] on input "Exclude code share flights" at bounding box center [159, 196] width 19 height 19
checkbox input "true"
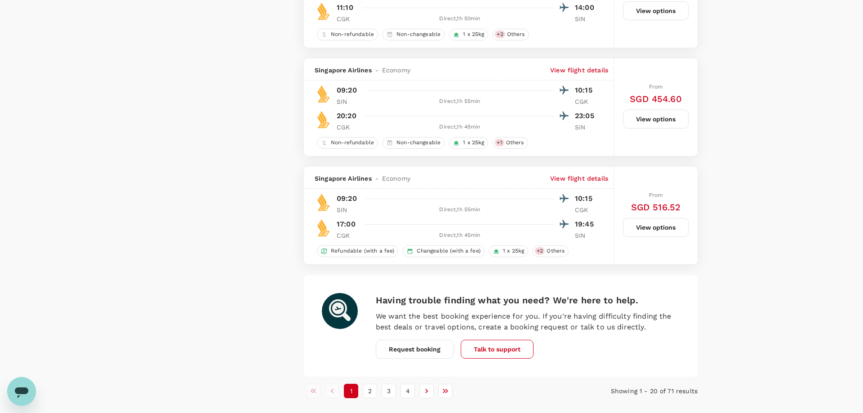
scroll to position [2021, 0]
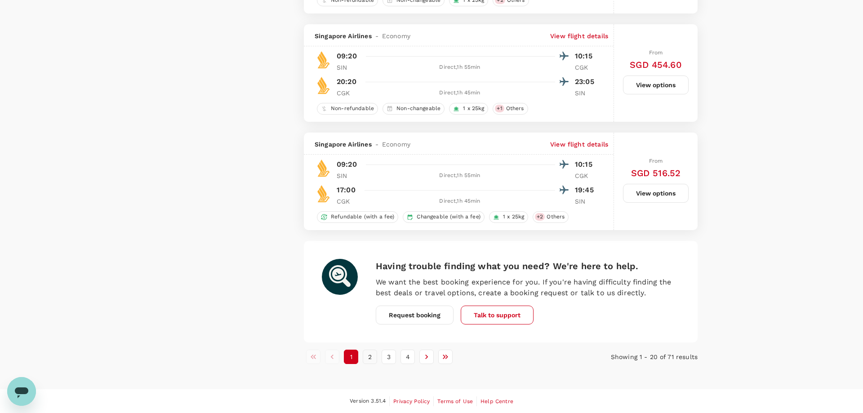
click at [369, 358] on button "2" at bounding box center [370, 357] width 14 height 14
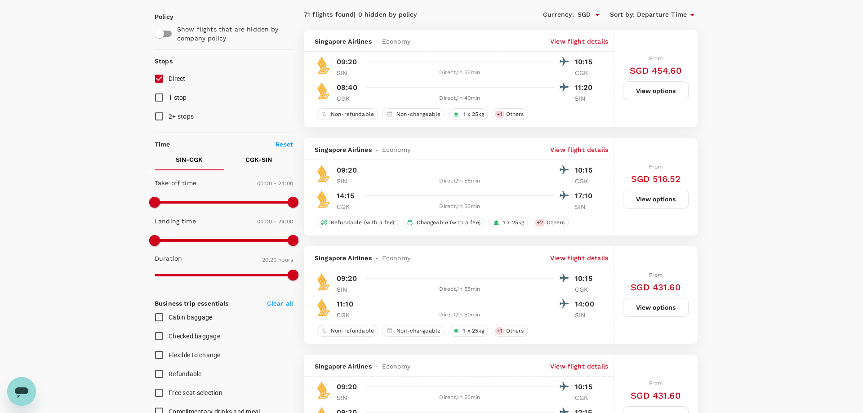
scroll to position [0, 0]
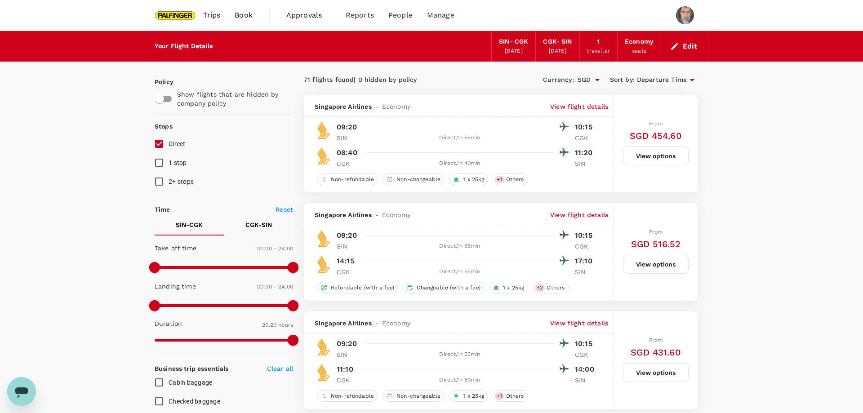
click at [248, 223] on p "CGK - SIN" at bounding box center [258, 224] width 27 height 9
type input "1200"
drag, startPoint x: 153, startPoint y: 267, endPoint x: 269, endPoint y: 267, distance: 116.0
click at [269, 267] on span at bounding box center [270, 267] width 11 height 11
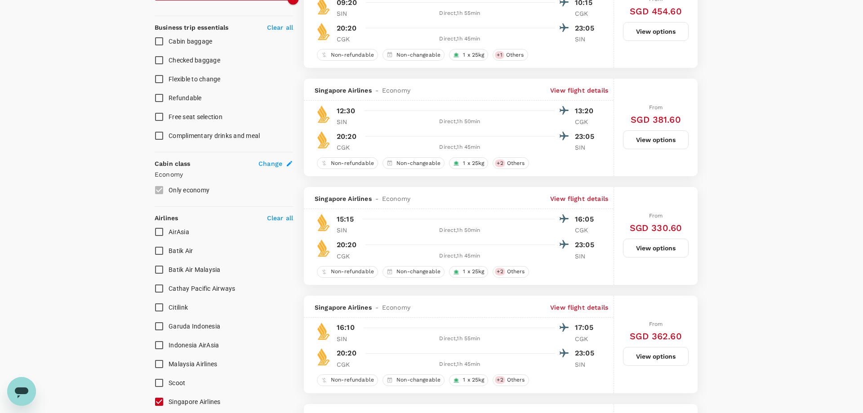
scroll to position [218, 0]
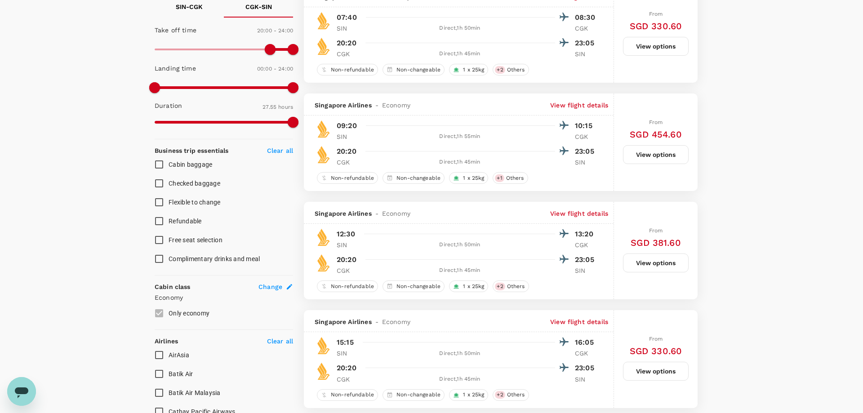
click at [656, 153] on button "View options" at bounding box center [656, 154] width 66 height 19
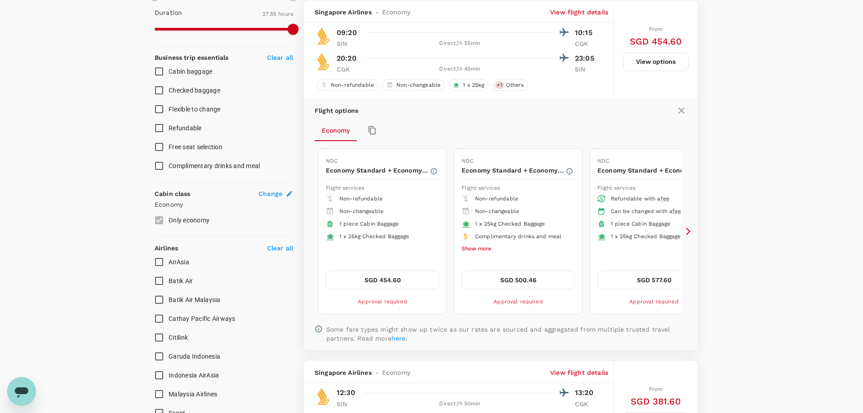
scroll to position [311, 0]
click at [645, 274] on button "SGD 577.60" at bounding box center [653, 279] width 113 height 19
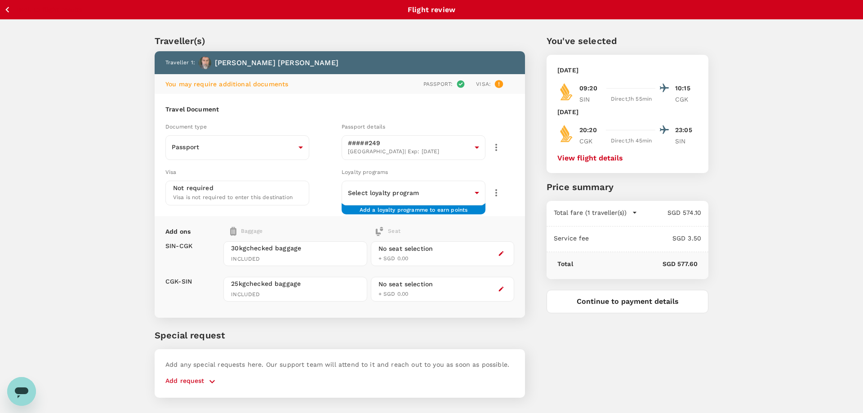
click at [631, 302] on button "Continue to payment details" at bounding box center [628, 301] width 162 height 23
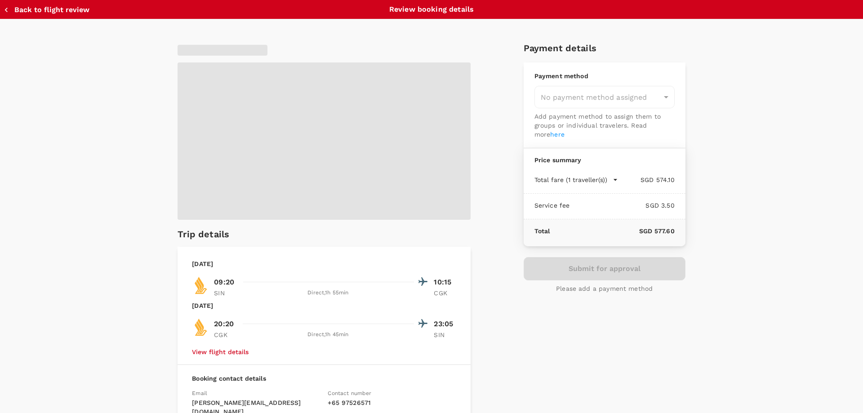
type input "9be03565-66ee-4886-9f8c-c8015ed65526"
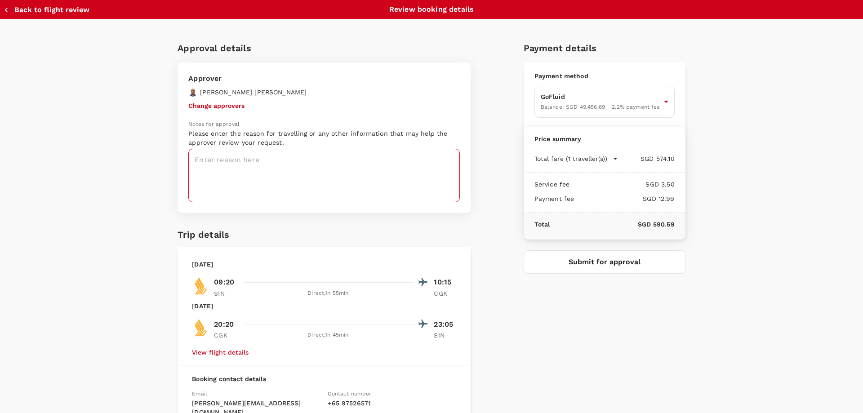
click textarea
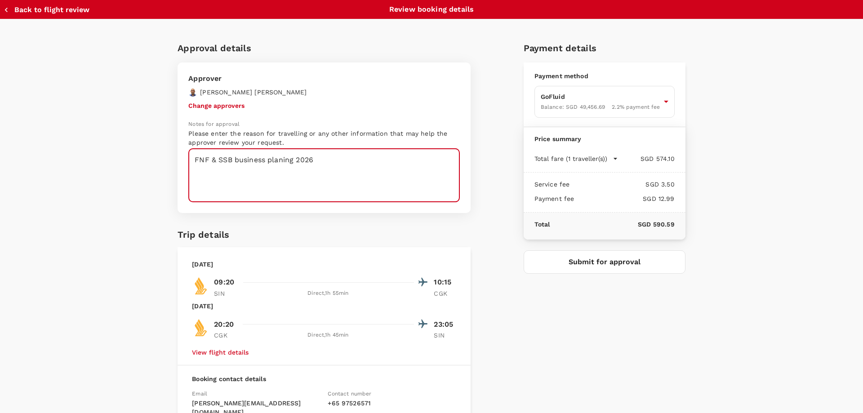
type textarea "FNF & SSB business planing 2026"
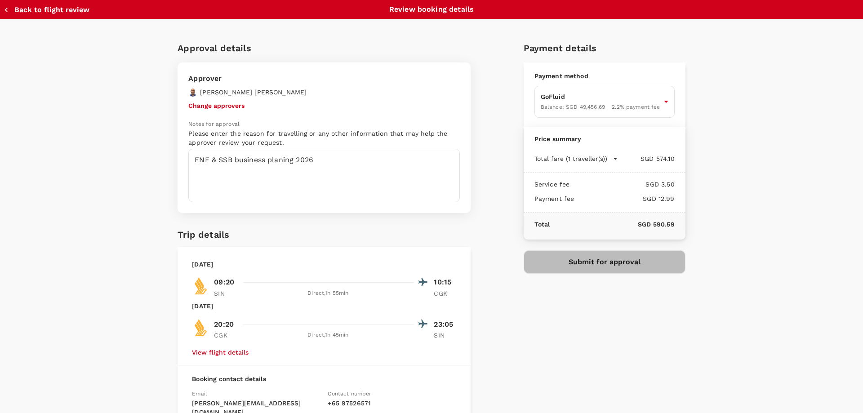
click button "Submit for approval"
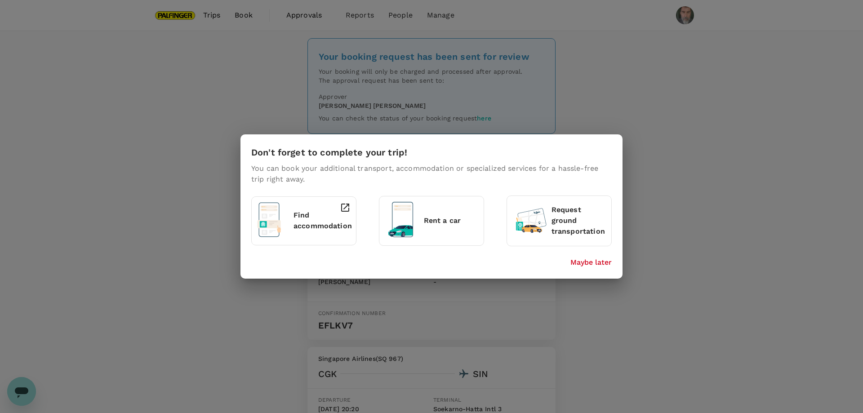
click at [600, 262] on p "Maybe later" at bounding box center [590, 262] width 41 height 11
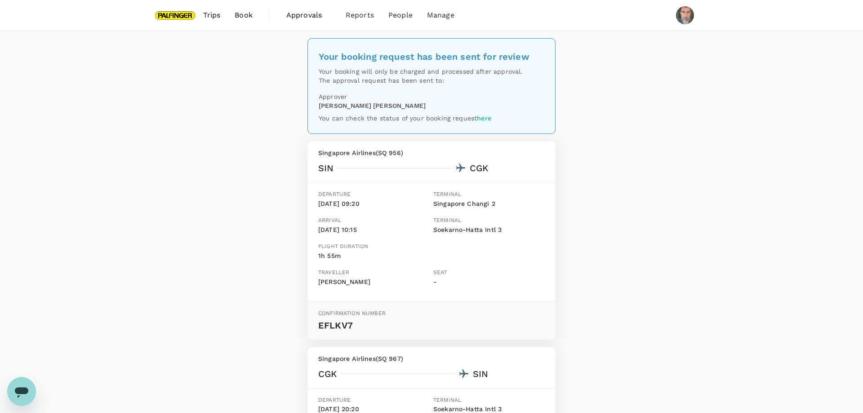
click at [771, 130] on div "Your booking request has been sent for review Your booking will only be charged…" at bounding box center [431, 317] width 863 height 573
click at [618, 185] on div "Your booking request has been sent for review Your booking will only be charged…" at bounding box center [431, 317] width 863 height 573
click at [211, 16] on span "Trips" at bounding box center [212, 15] width 18 height 11
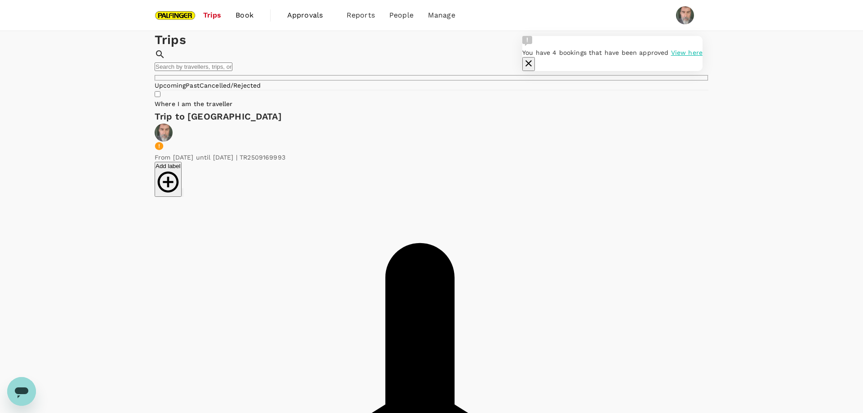
click at [671, 56] on span "View here" at bounding box center [686, 52] width 31 height 7
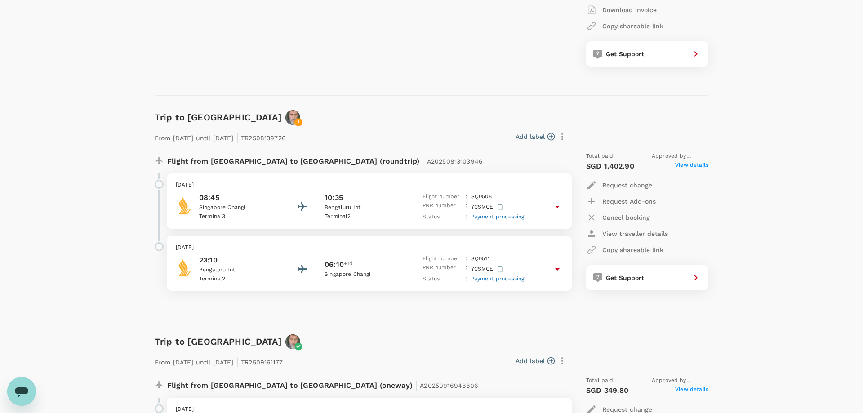
scroll to position [611, 0]
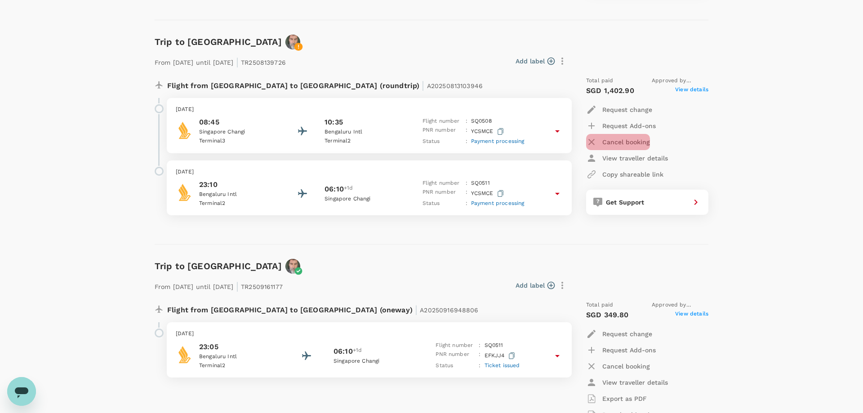
click at [621, 141] on p "Cancel booking" at bounding box center [626, 142] width 48 height 9
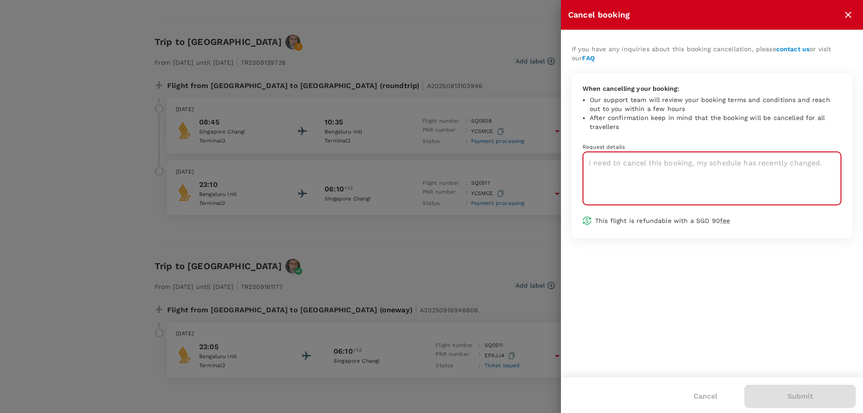
click at [653, 171] on textarea at bounding box center [711, 178] width 259 height 53
type textarea "booked on else date"
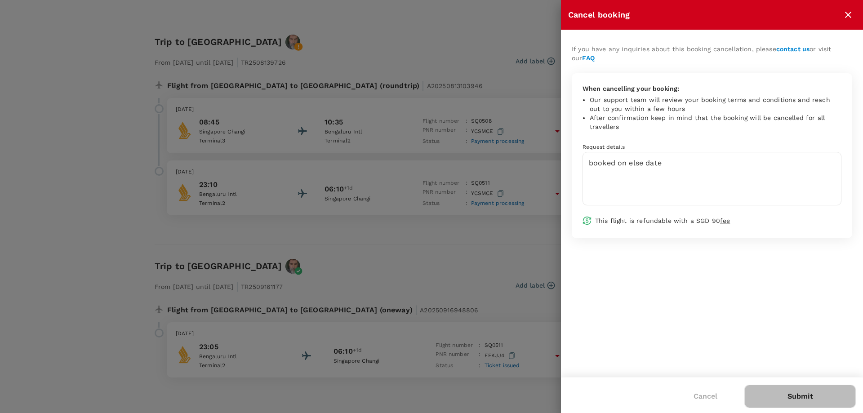
click at [796, 398] on button "Submit" at bounding box center [799, 396] width 111 height 23
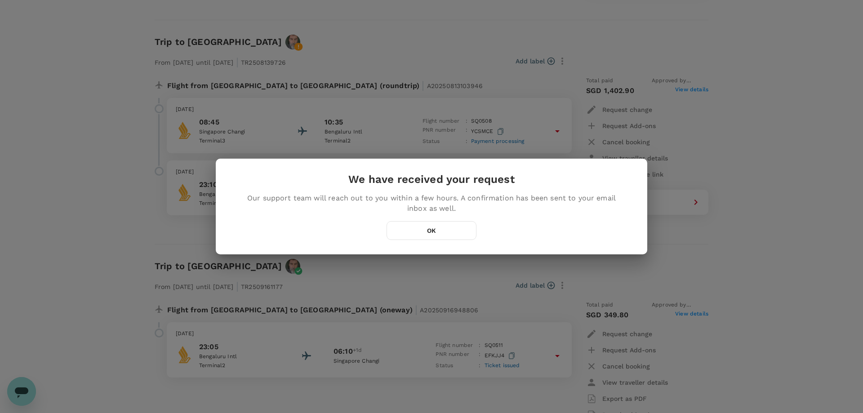
click at [436, 230] on button "OK" at bounding box center [432, 230] width 90 height 19
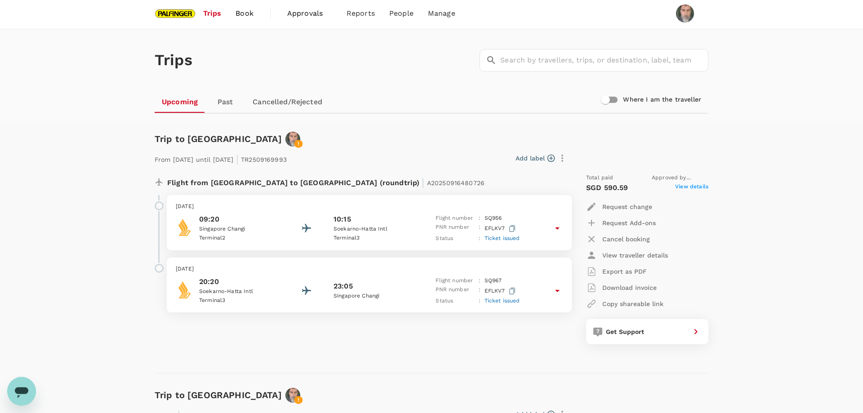
scroll to position [0, 0]
click at [630, 207] on p "Request change" at bounding box center [627, 208] width 50 height 9
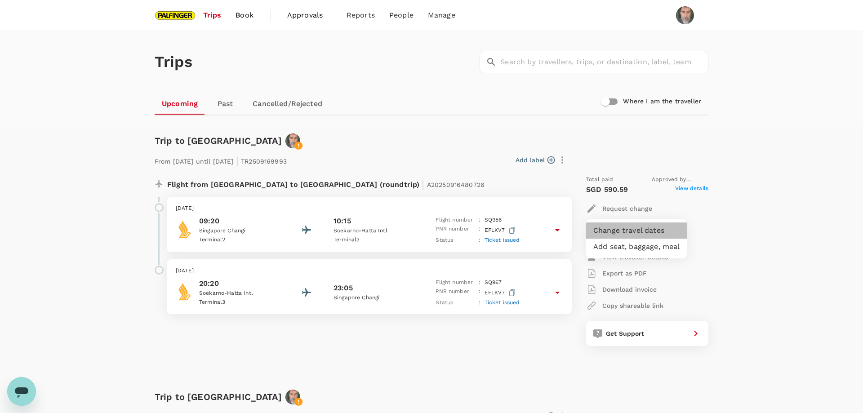
click at [643, 231] on li "Change travel dates" at bounding box center [636, 230] width 101 height 16
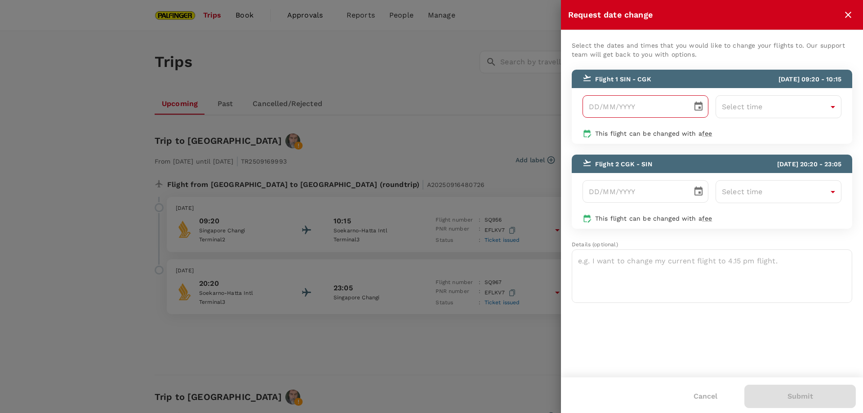
click at [696, 107] on icon "Choose date" at bounding box center [698, 106] width 11 height 11
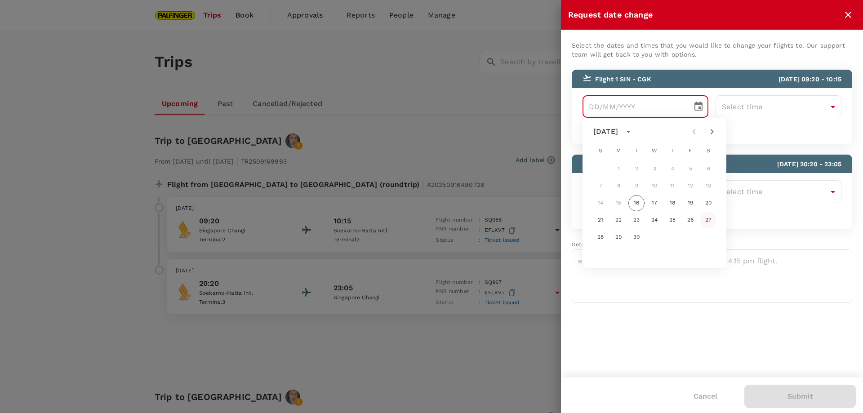
click at [707, 218] on button "27" at bounding box center [708, 220] width 16 height 16
type input "27/09/2025"
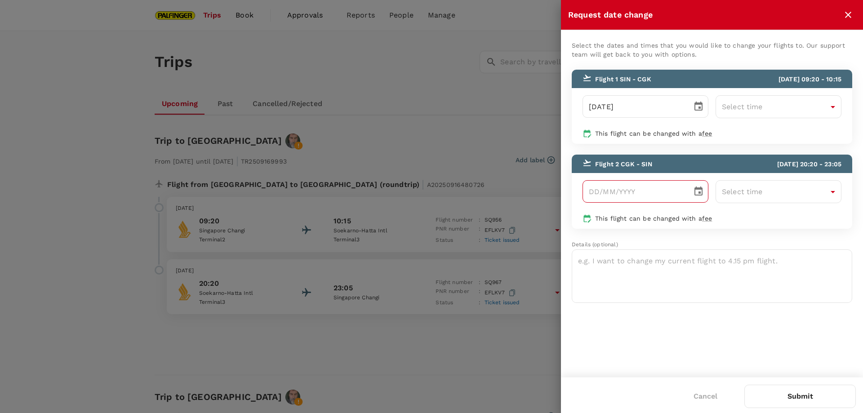
type input "DD/MM/YYYY"
click at [608, 191] on input "DD/MM/YYYY" at bounding box center [633, 191] width 103 height 22
click at [698, 191] on icon "Choose date" at bounding box center [698, 191] width 11 height 11
click at [634, 323] on button "30" at bounding box center [636, 322] width 16 height 16
type input "30/09/2025"
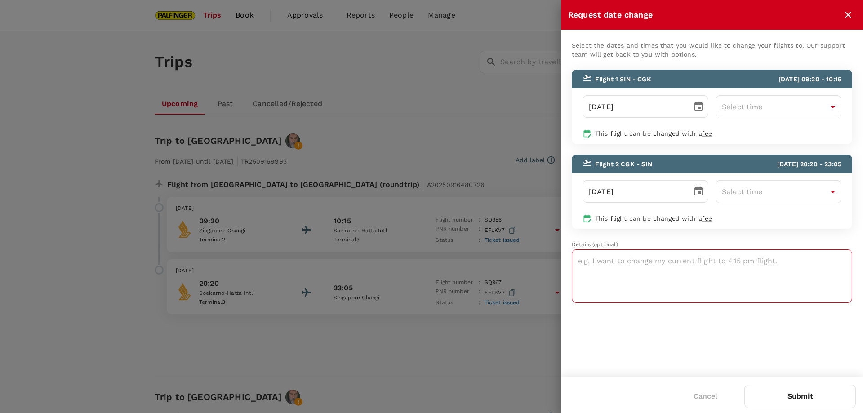
click at [675, 264] on textarea at bounding box center [712, 275] width 280 height 53
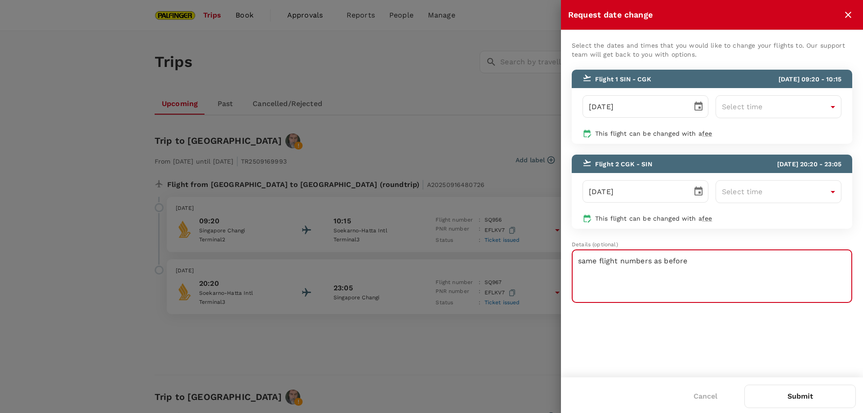
type textarea "same flight numbers as before"
click at [796, 399] on button "Submit" at bounding box center [799, 396] width 111 height 23
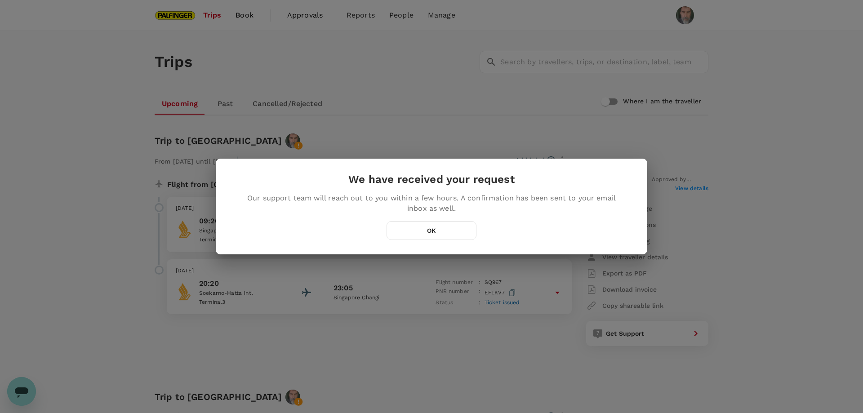
click at [451, 230] on button "OK" at bounding box center [432, 230] width 90 height 19
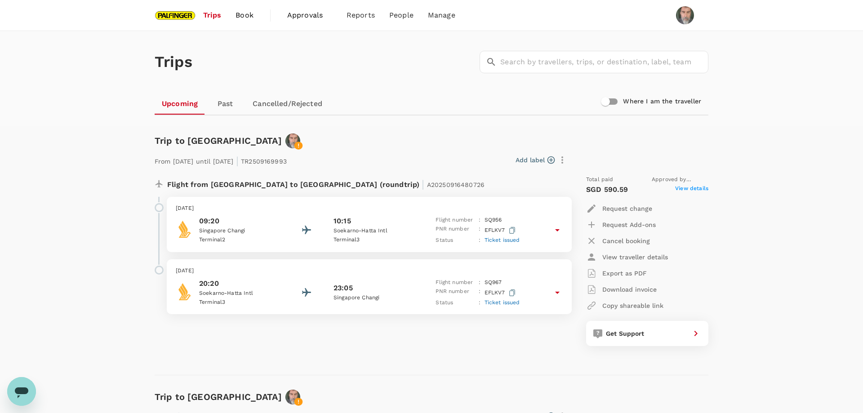
click at [240, 13] on span "Book" at bounding box center [245, 15] width 18 height 11
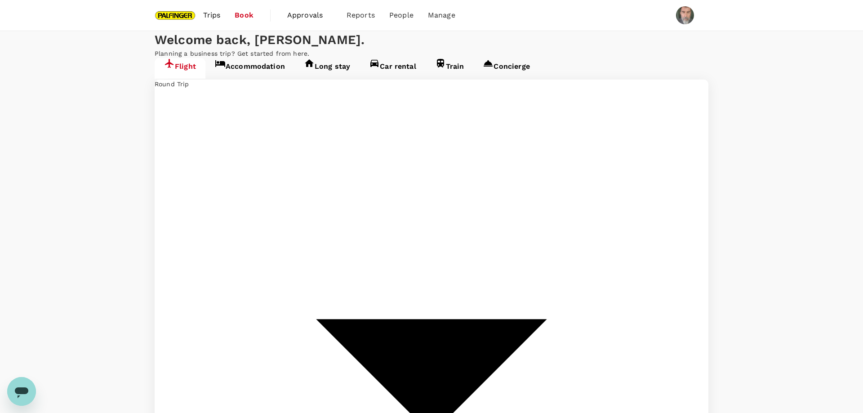
click at [211, 15] on span "Trips" at bounding box center [212, 15] width 18 height 11
type input "Singapore Changi (SIN)"
type input "Soekarno-Hatta Intl (CGK)"
type input "Singapore Changi (SIN)"
type input "Soekarno-Hatta Intl (CGK)"
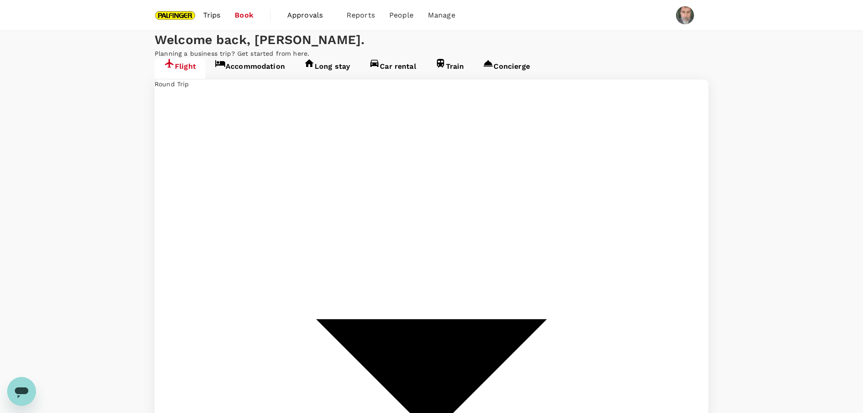
click at [424, 172] on li "Singapore Airlines PPS Club/ KrisFlyer" at bounding box center [398, 173] width 151 height 16
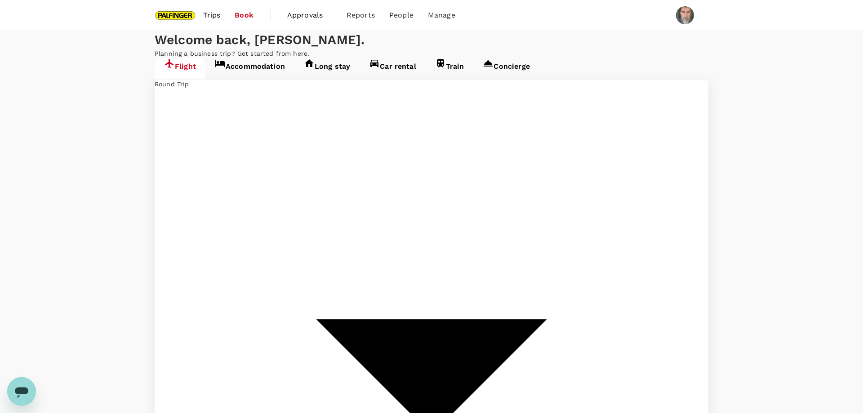
click at [209, 12] on span "Trips" at bounding box center [212, 15] width 18 height 11
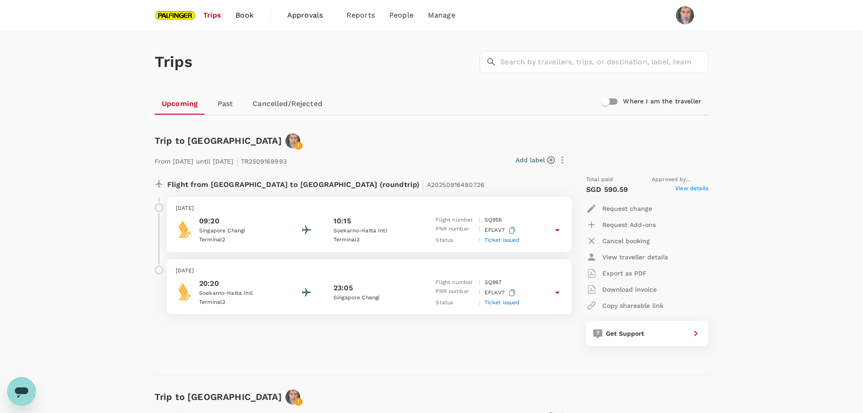
click at [392, 136] on div "From 27 Oct 2025 until 30 Oct 2025 | TR2509169993 Add label Flight from Singapo…" at bounding box center [424, 247] width 568 height 227
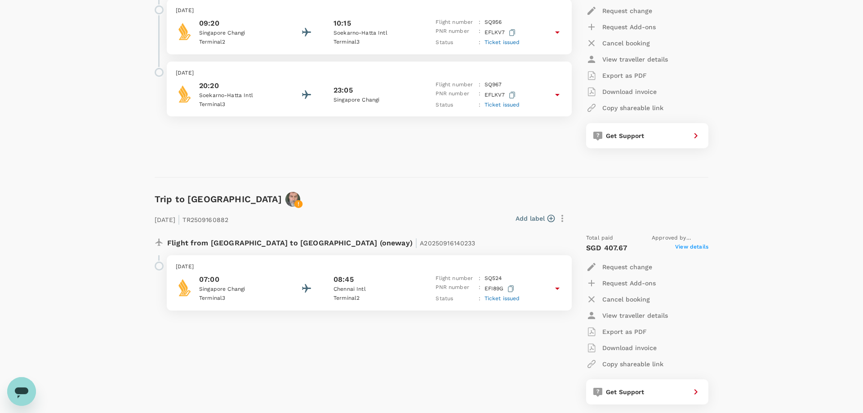
scroll to position [244, 0]
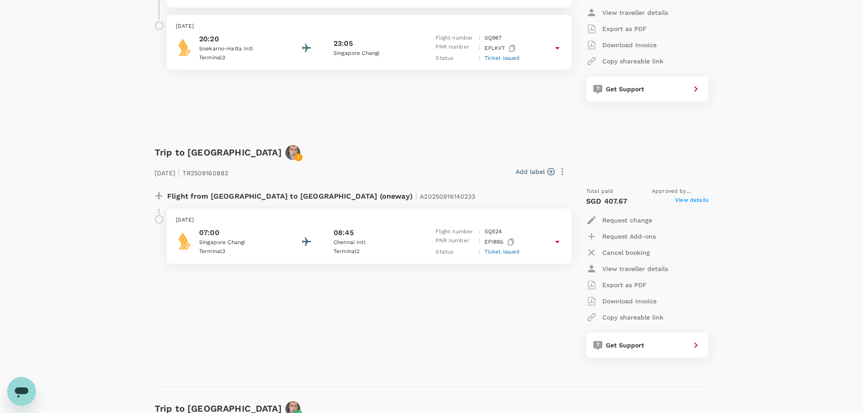
click at [362, 147] on div "29 Nov 2025 | TR2509160882 Add label Flight from Singapore to India (oneway) | …" at bounding box center [424, 259] width 568 height 227
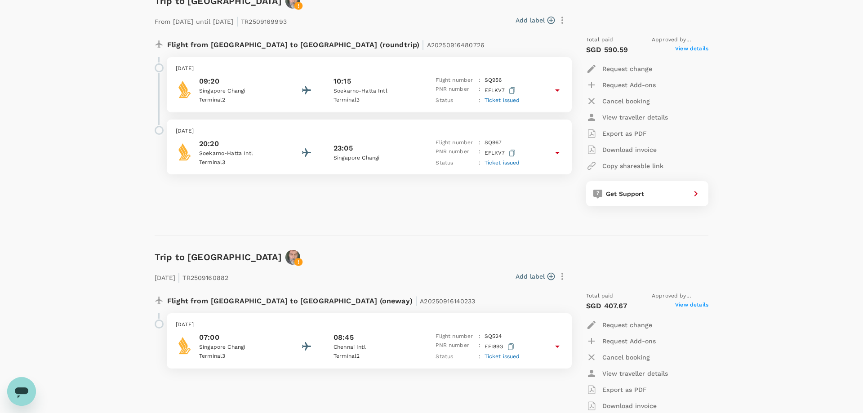
scroll to position [182, 0]
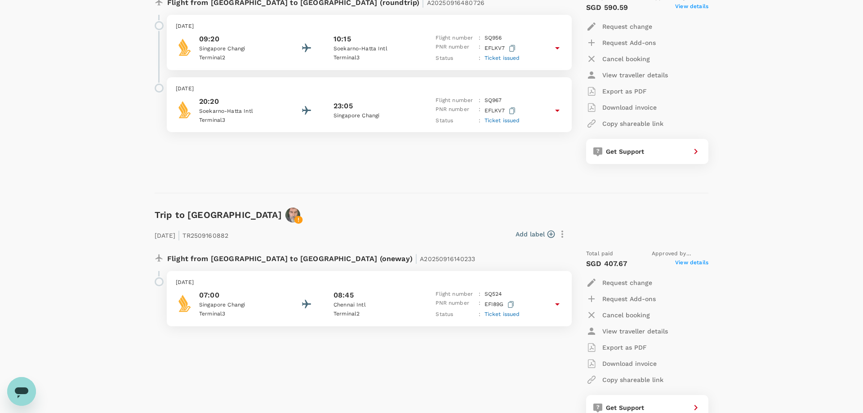
click at [351, 187] on div "Trip to [GEOGRAPHIC_DATA] From [DATE] until [DATE] | TR2509169993 Add label Fli…" at bounding box center [427, 65] width 561 height 256
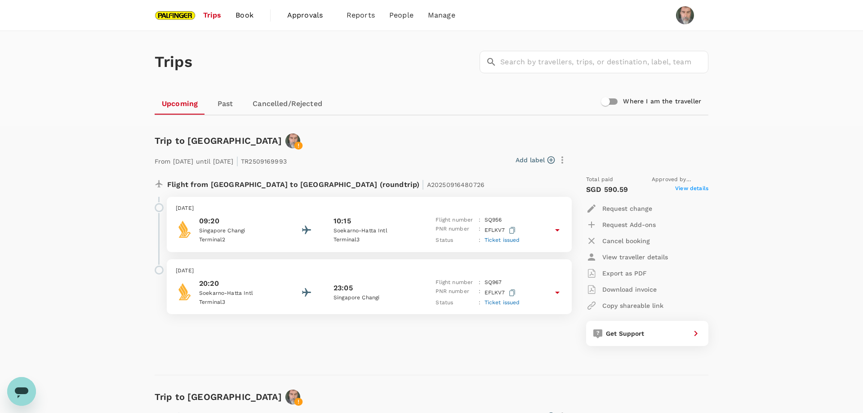
click at [399, 156] on div "Add label" at bounding box center [430, 159] width 280 height 15
click at [381, 91] on div "Trips ​ ​" at bounding box center [429, 60] width 557 height 66
